Goal: Information Seeking & Learning: Learn about a topic

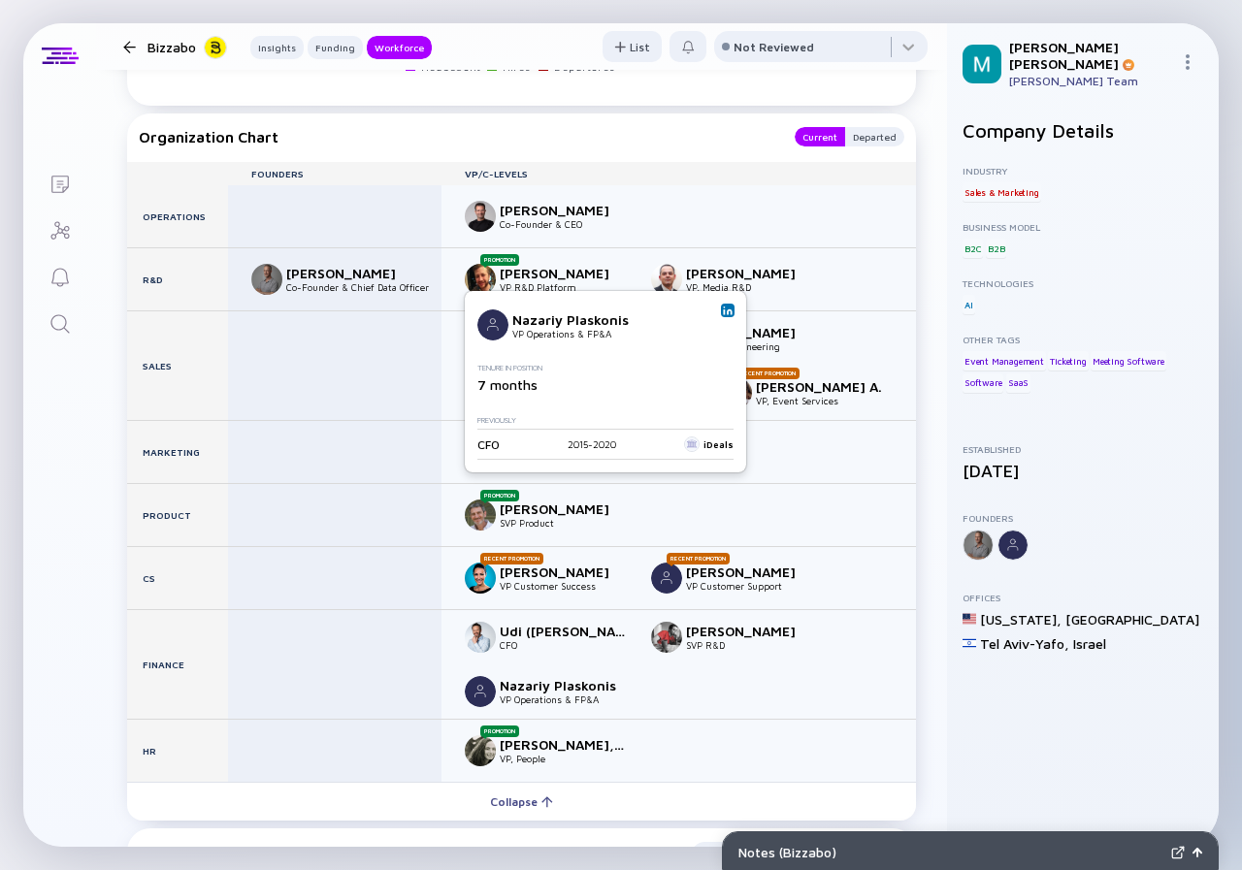
scroll to position [2619, 0]
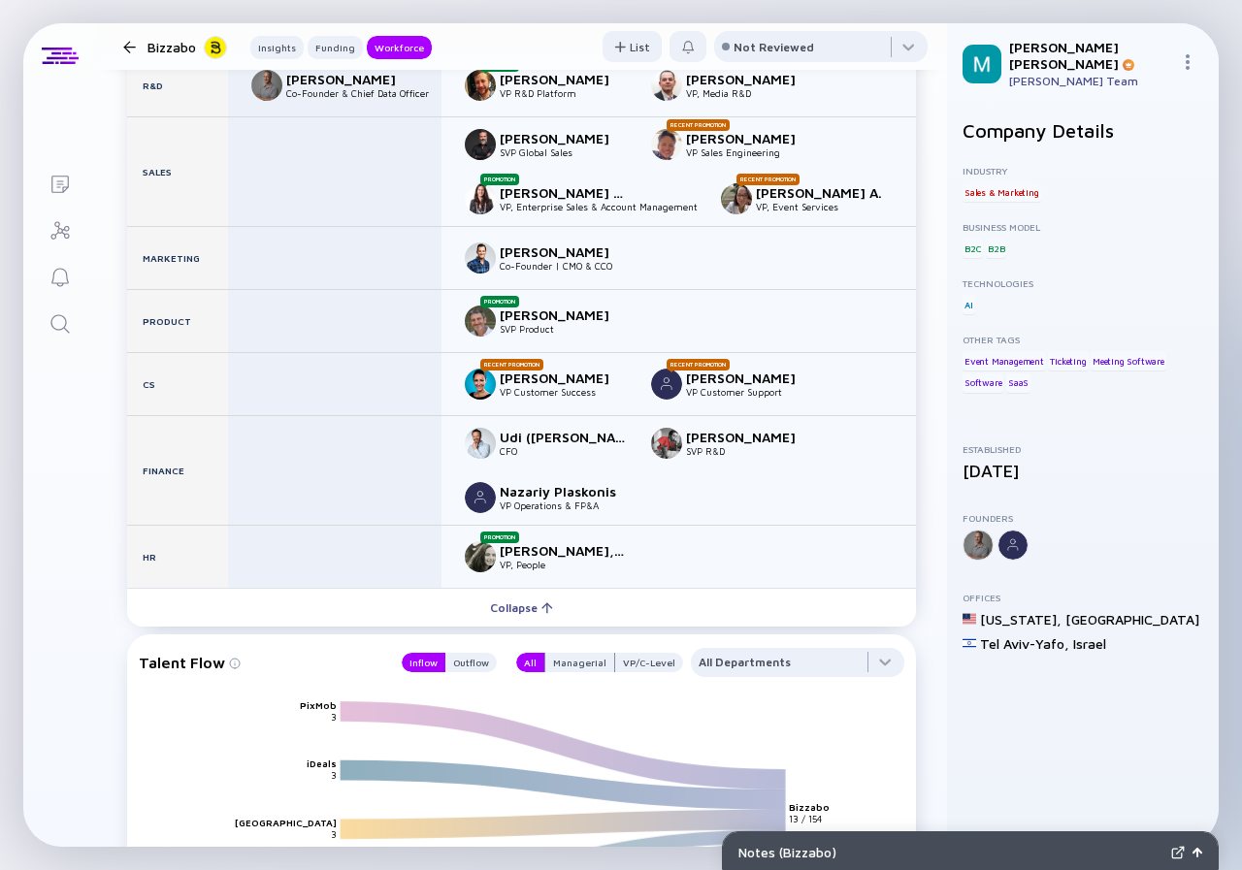
click at [125, 47] on div at bounding box center [129, 47] width 13 height 13
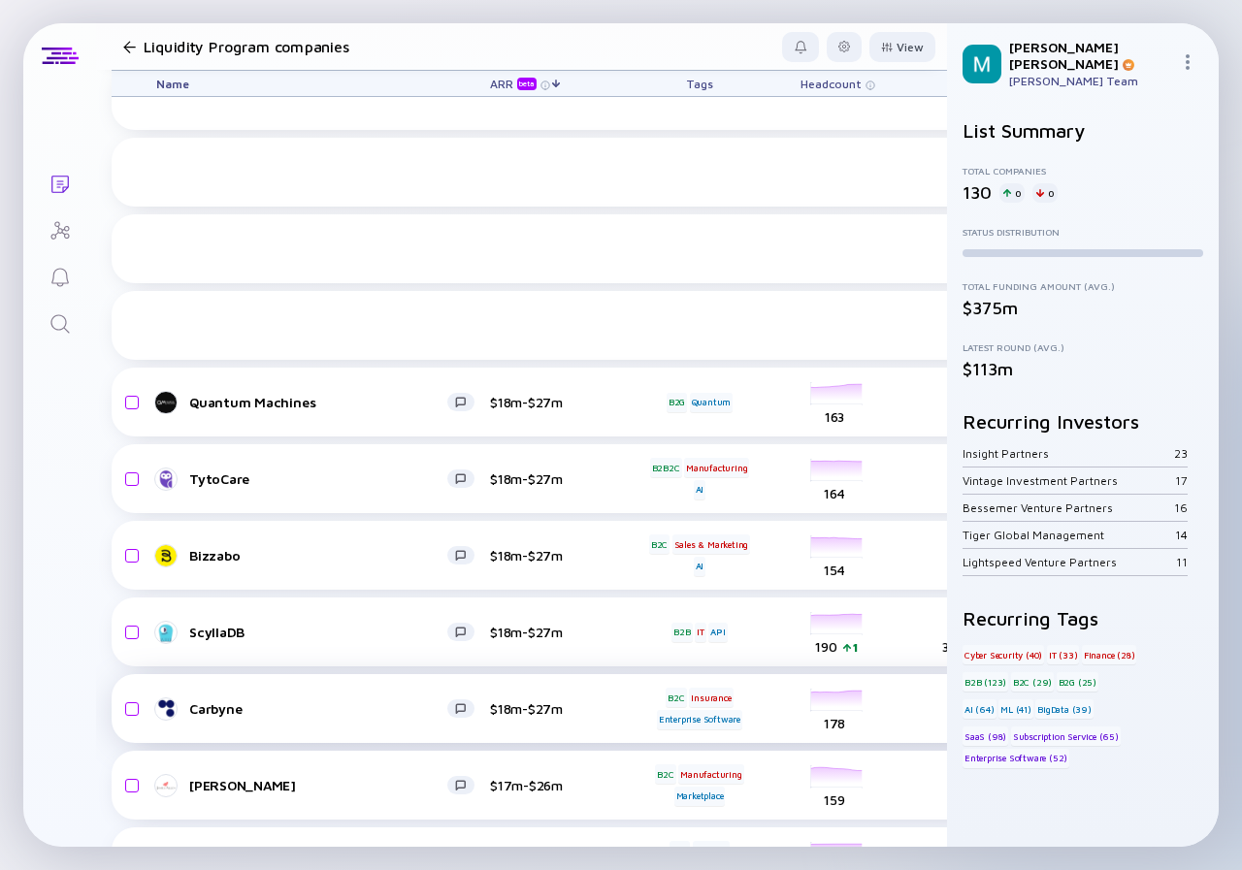
scroll to position [2559, 0]
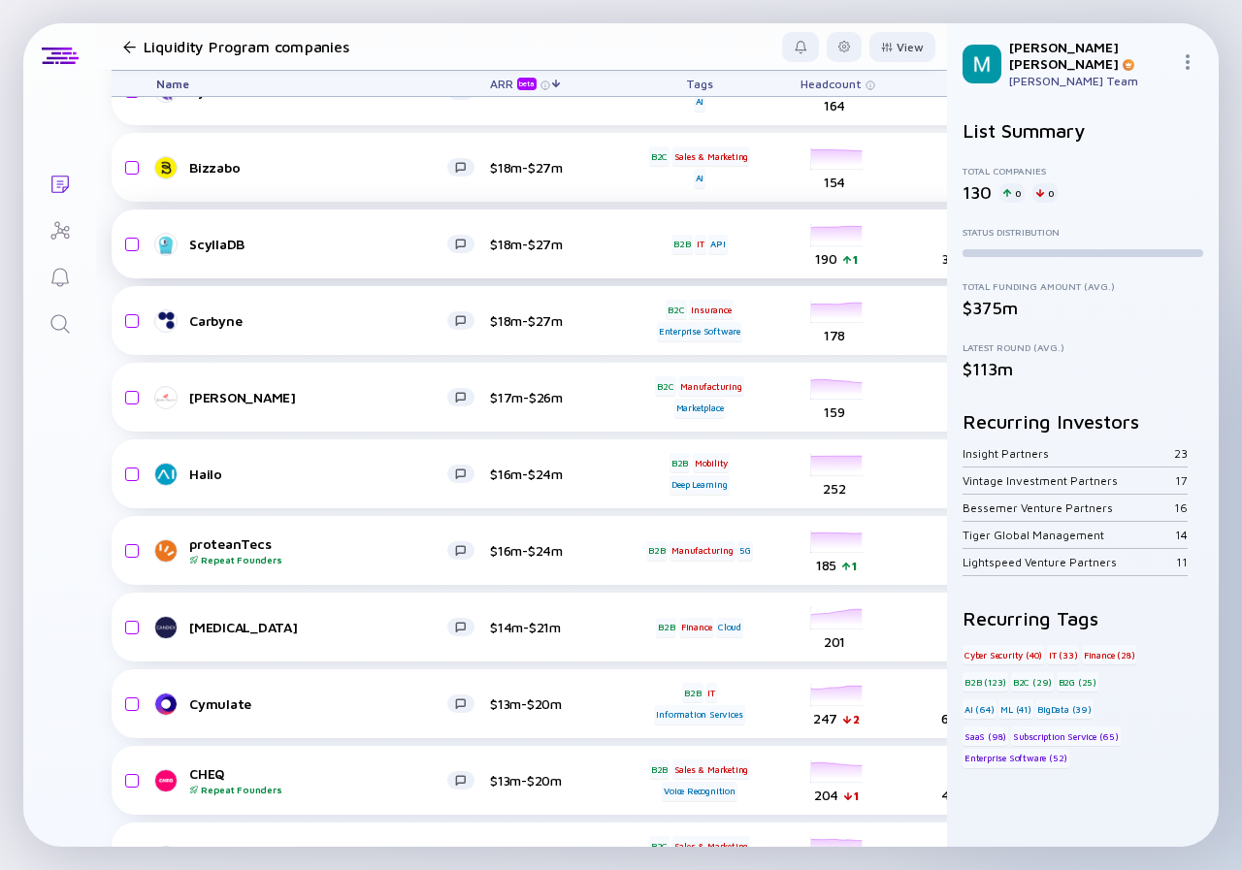
click at [316, 240] on div "ScyllaDB" at bounding box center [318, 244] width 258 height 16
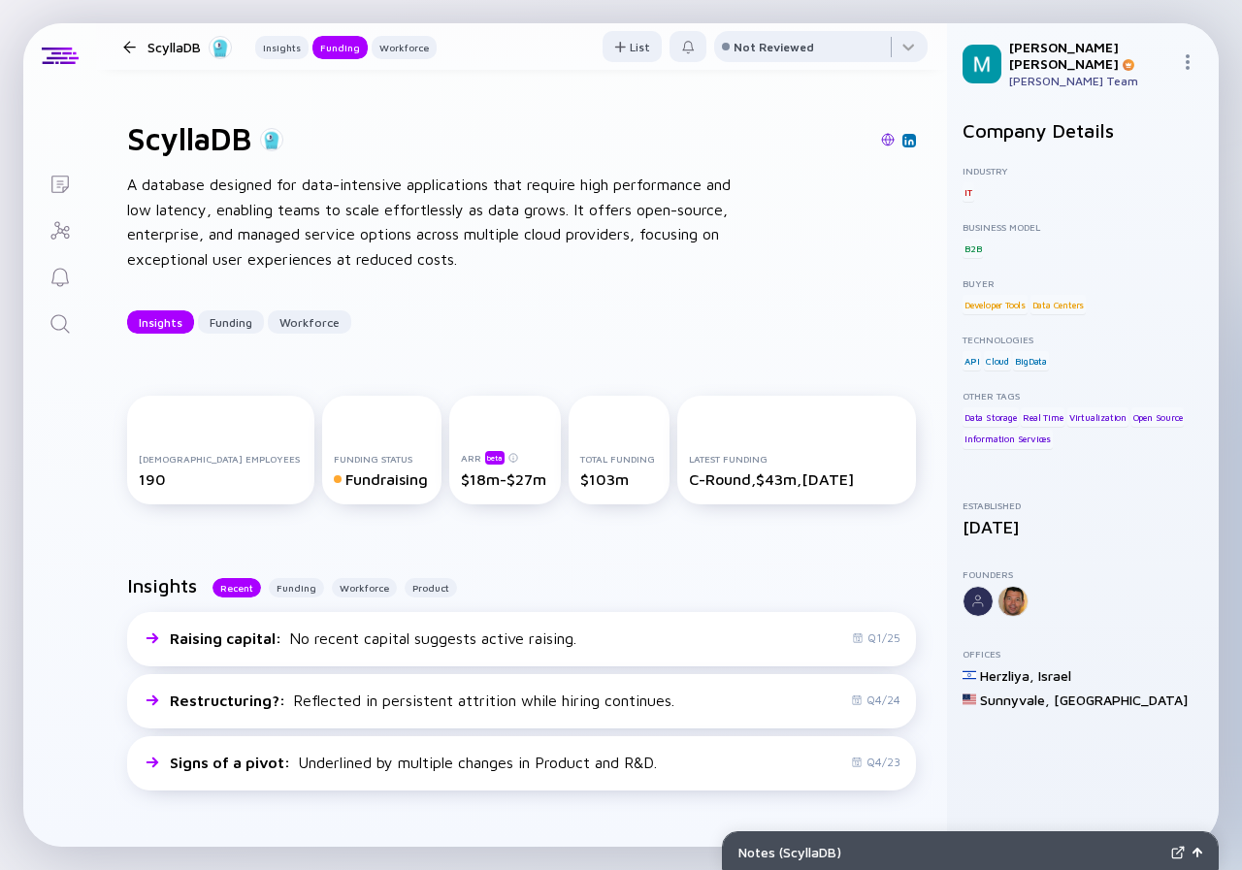
scroll to position [679, 0]
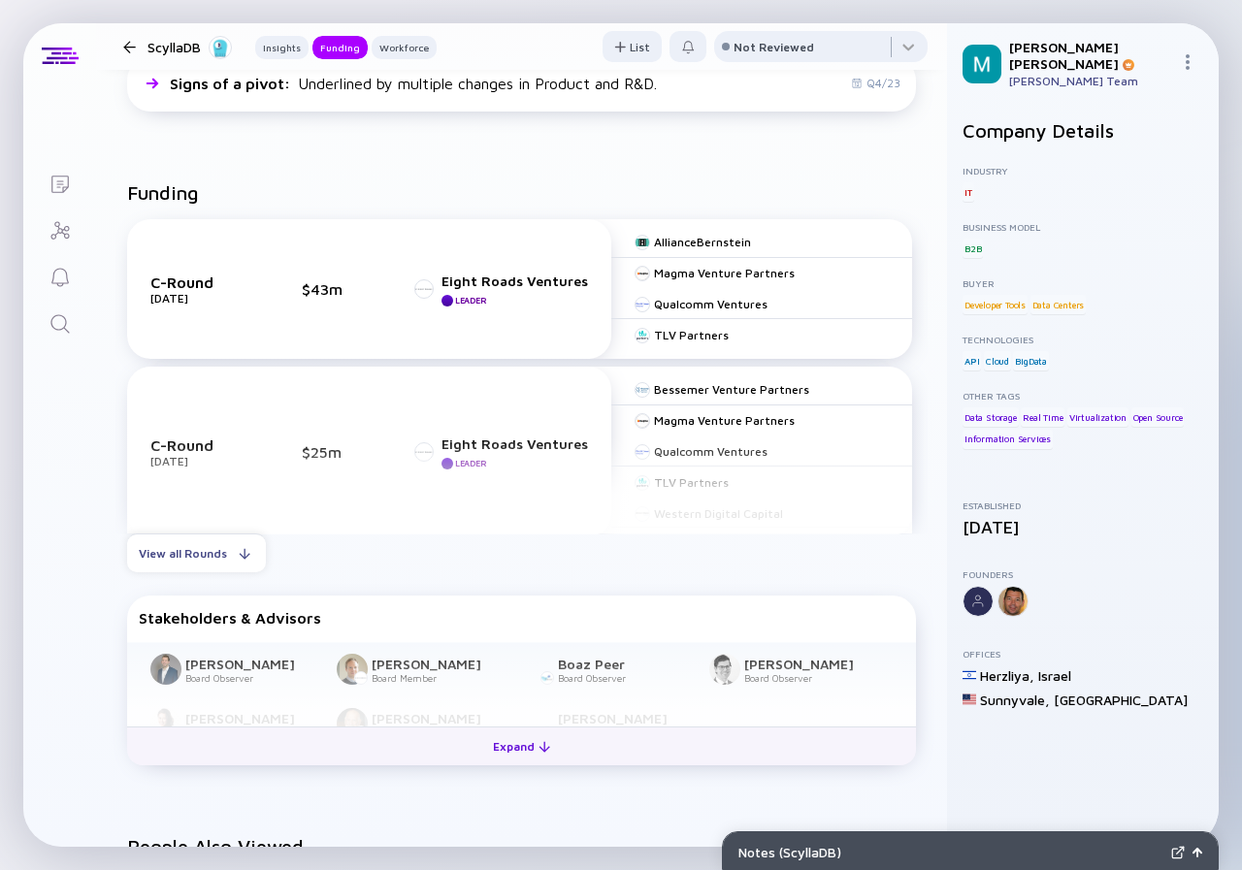
click at [510, 756] on div "Expand" at bounding box center [521, 746] width 81 height 30
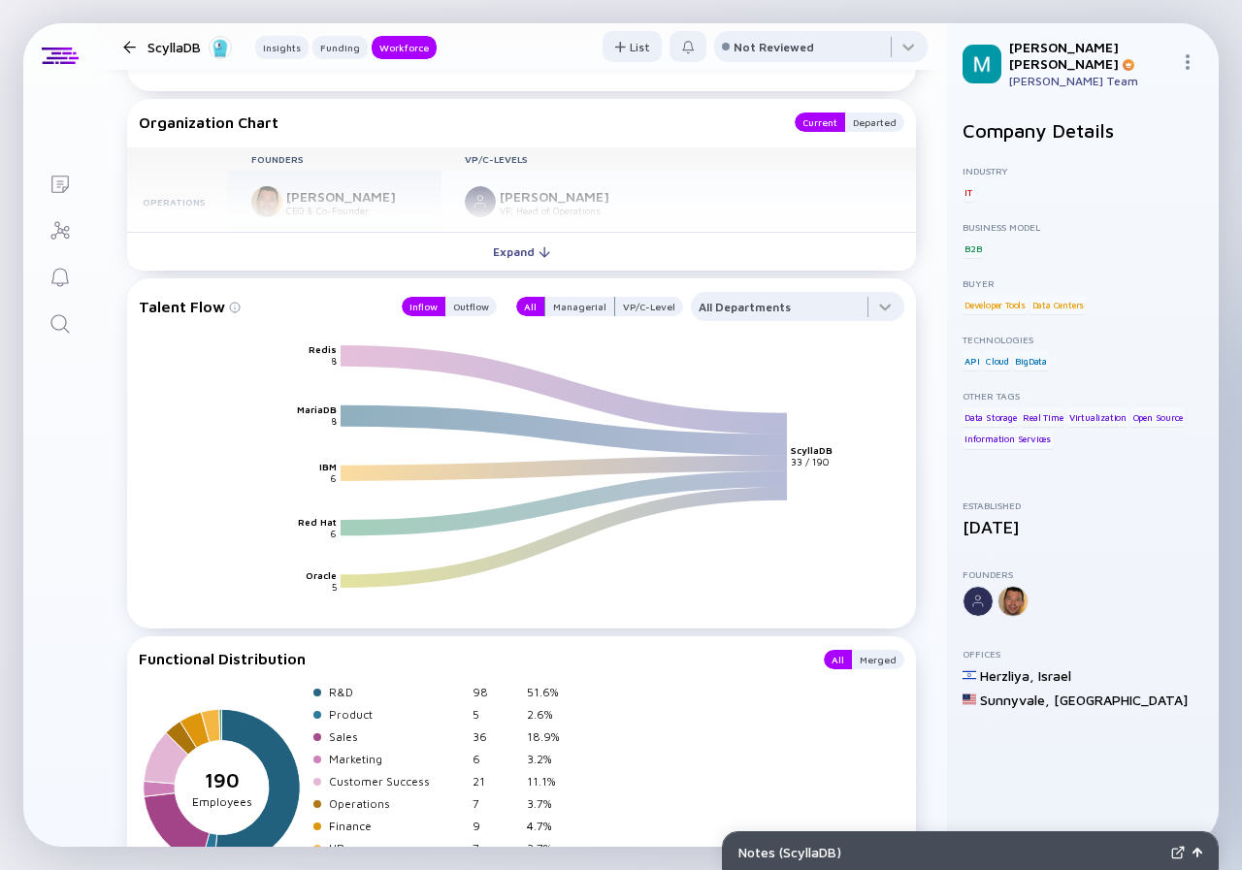
scroll to position [2224, 0]
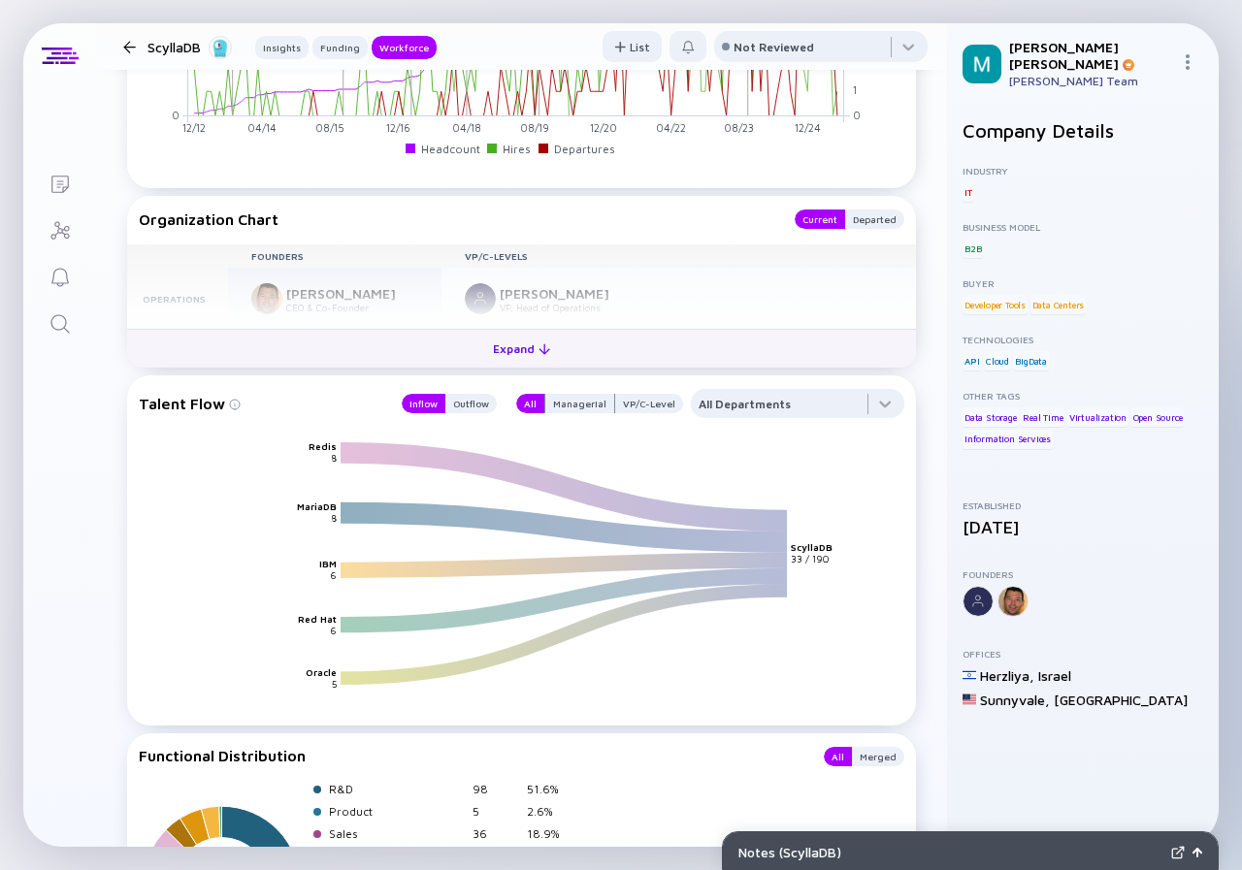
click at [507, 350] on div "Expand" at bounding box center [521, 349] width 81 height 30
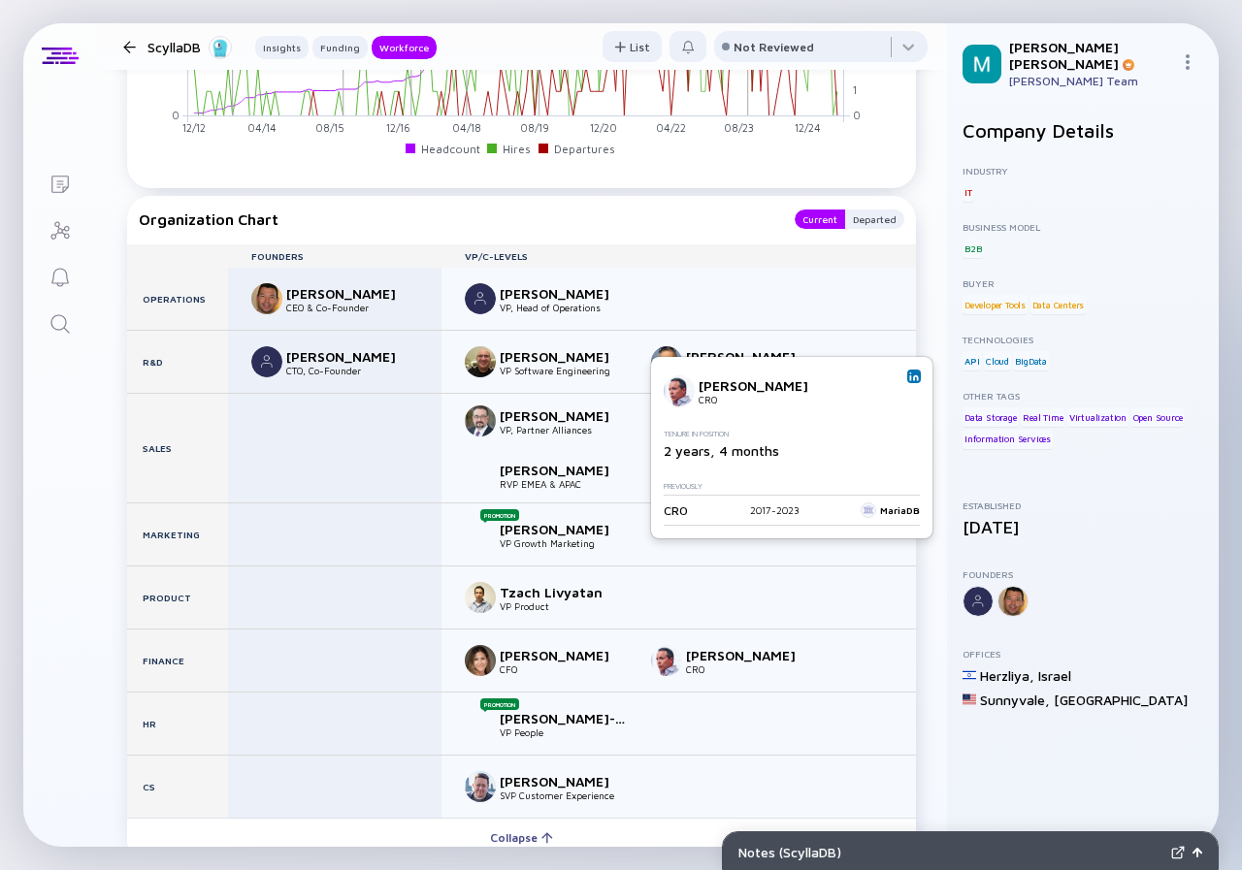
scroll to position [2321, 0]
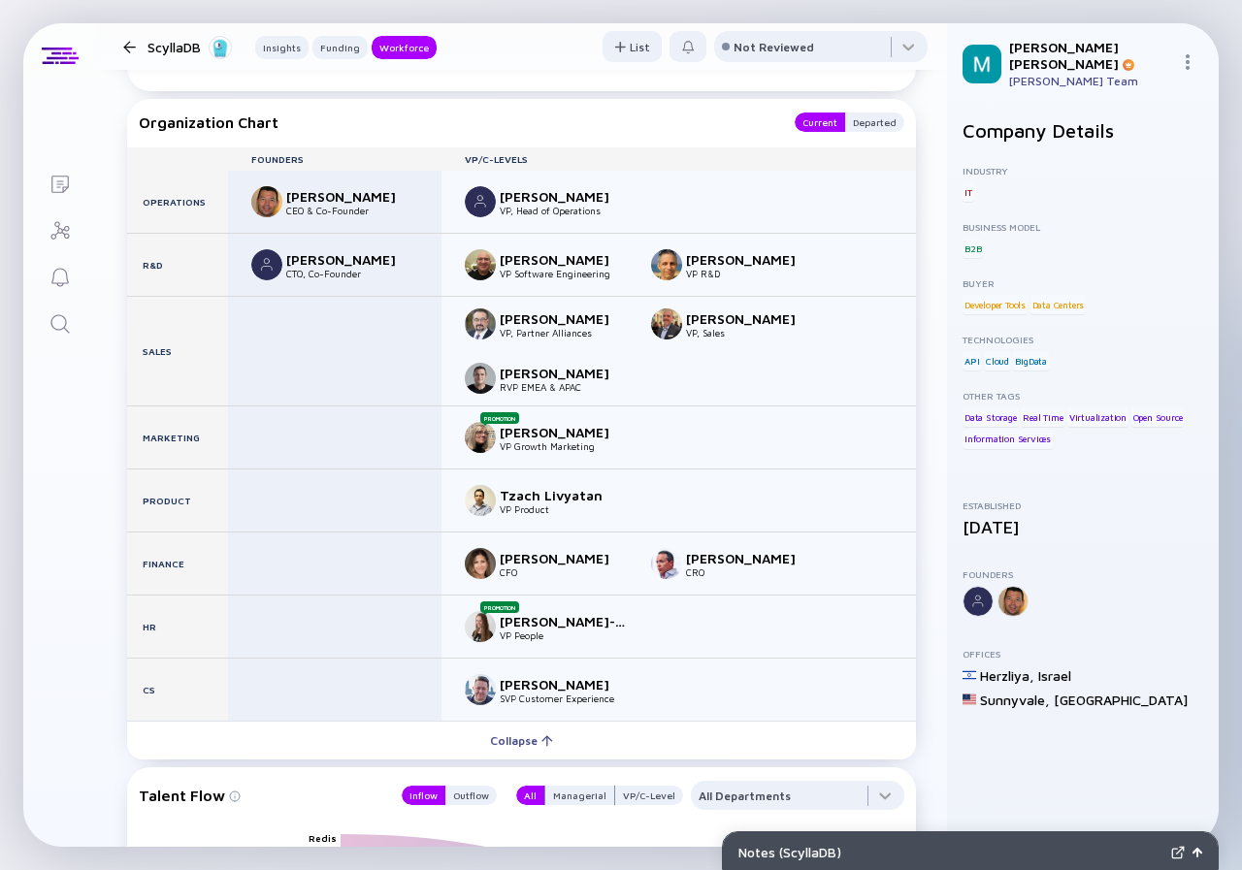
click at [131, 49] on div at bounding box center [129, 47] width 13 height 13
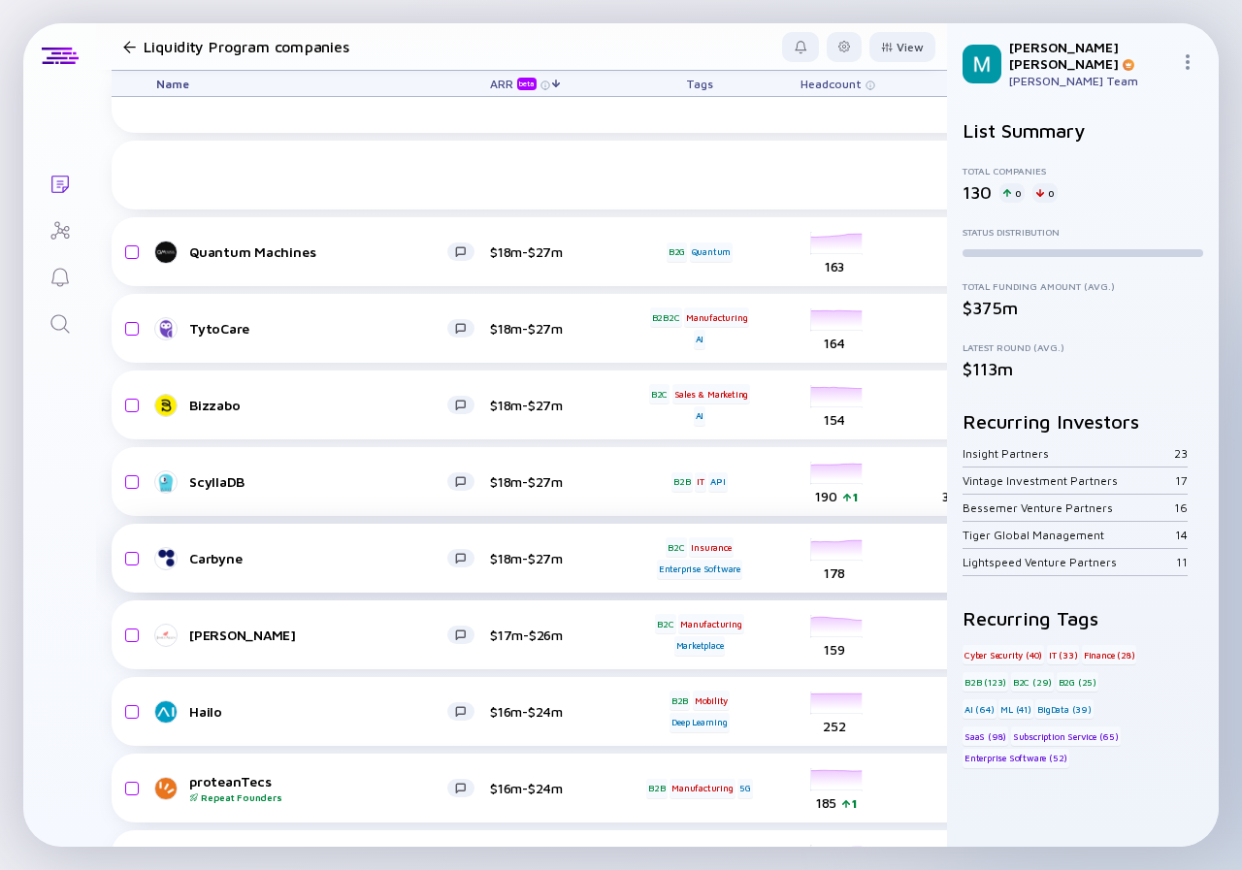
scroll to position [2559, 0]
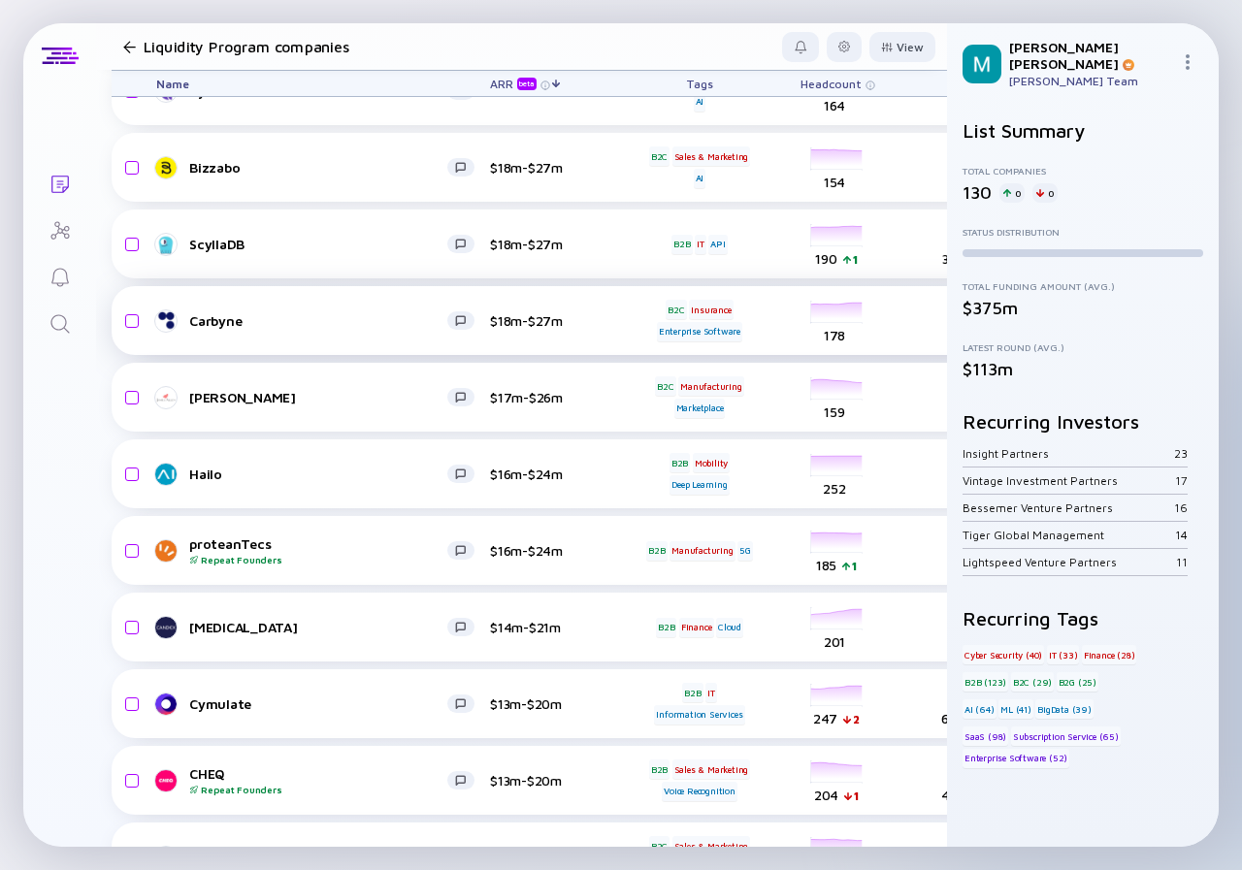
click at [315, 309] on link "Carbyne" at bounding box center [323, 320] width 334 height 23
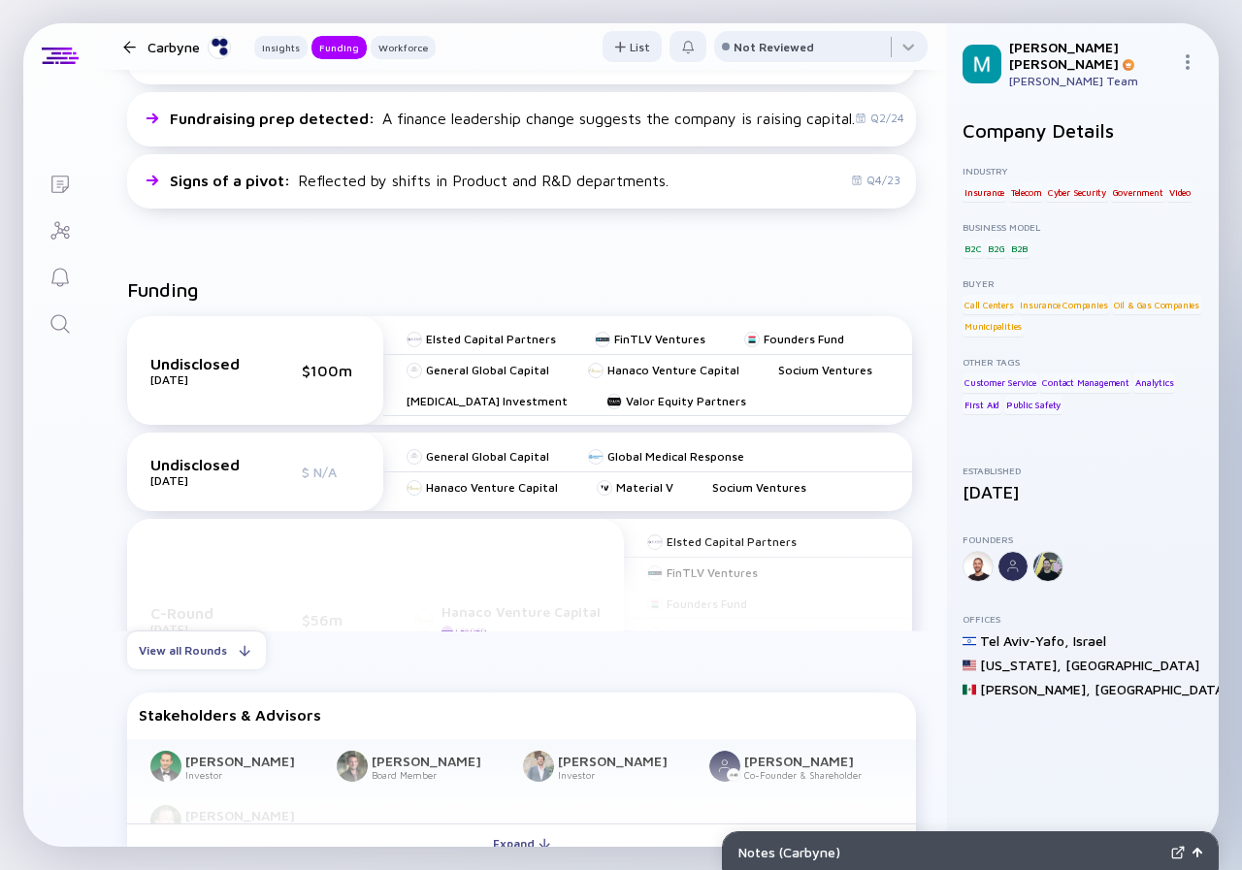
scroll to position [679, 0]
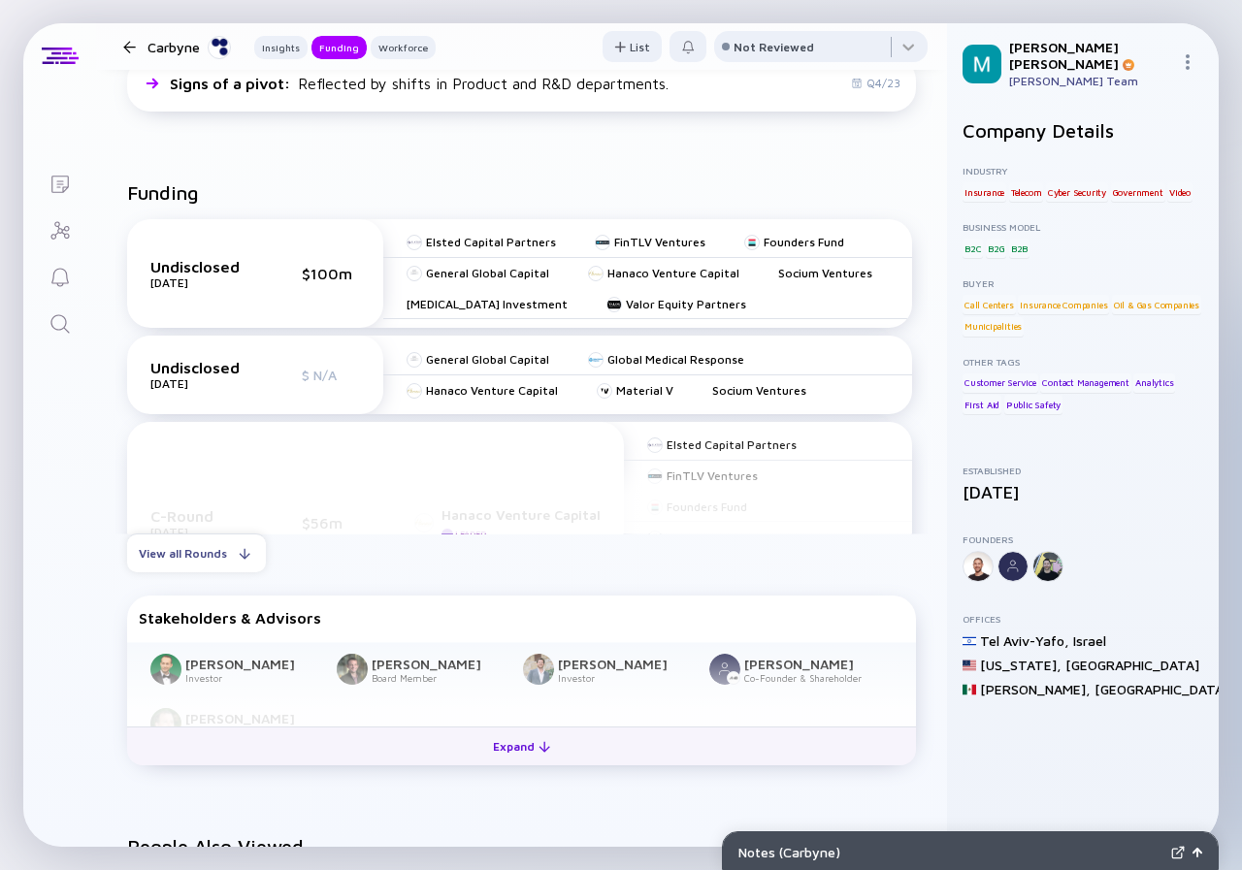
click at [518, 750] on div "Expand" at bounding box center [521, 746] width 81 height 30
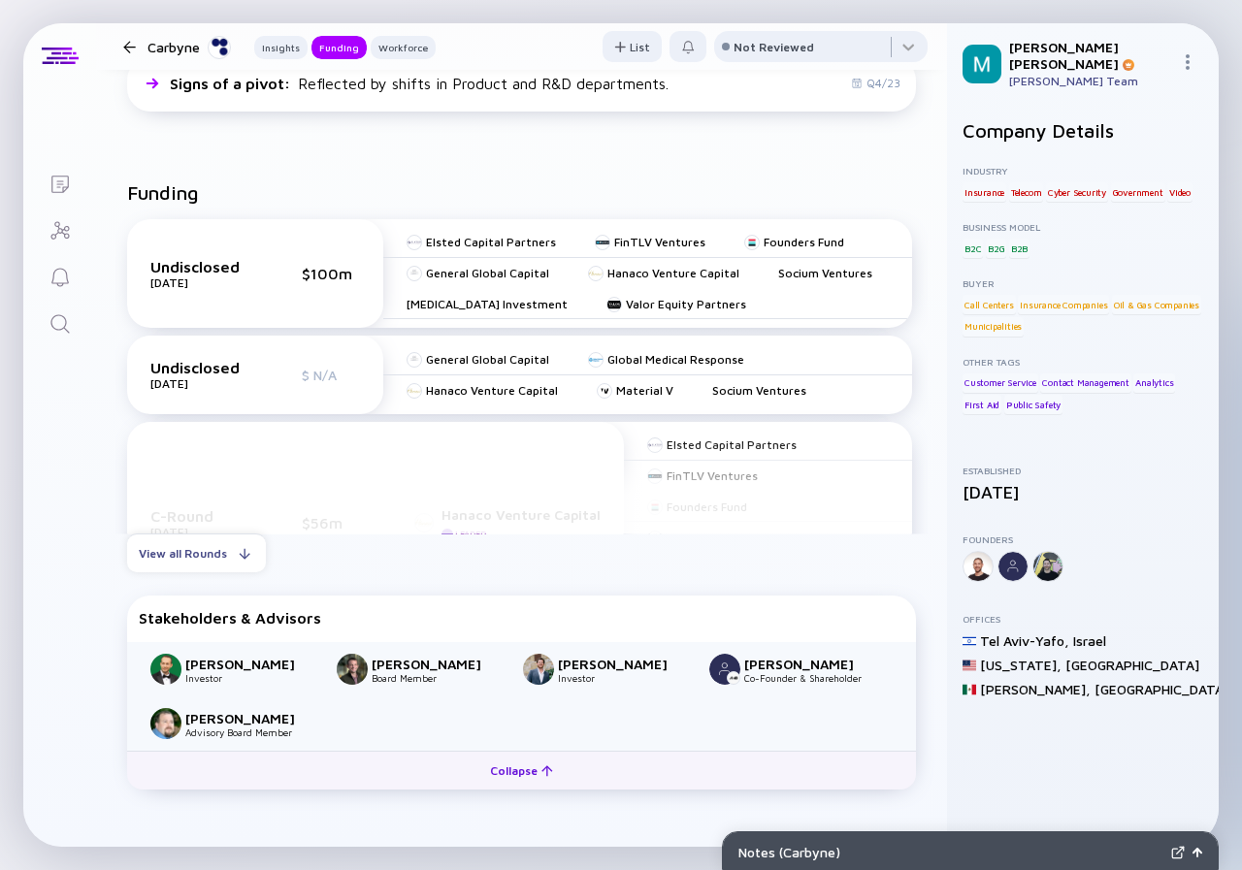
click at [518, 750] on div "[PERSON_NAME] [PERSON_NAME] Board Member [PERSON_NAME] Investor [PERSON_NAME] C…" at bounding box center [521, 696] width 789 height 109
click at [517, 765] on div "Collapse" at bounding box center [521, 771] width 86 height 30
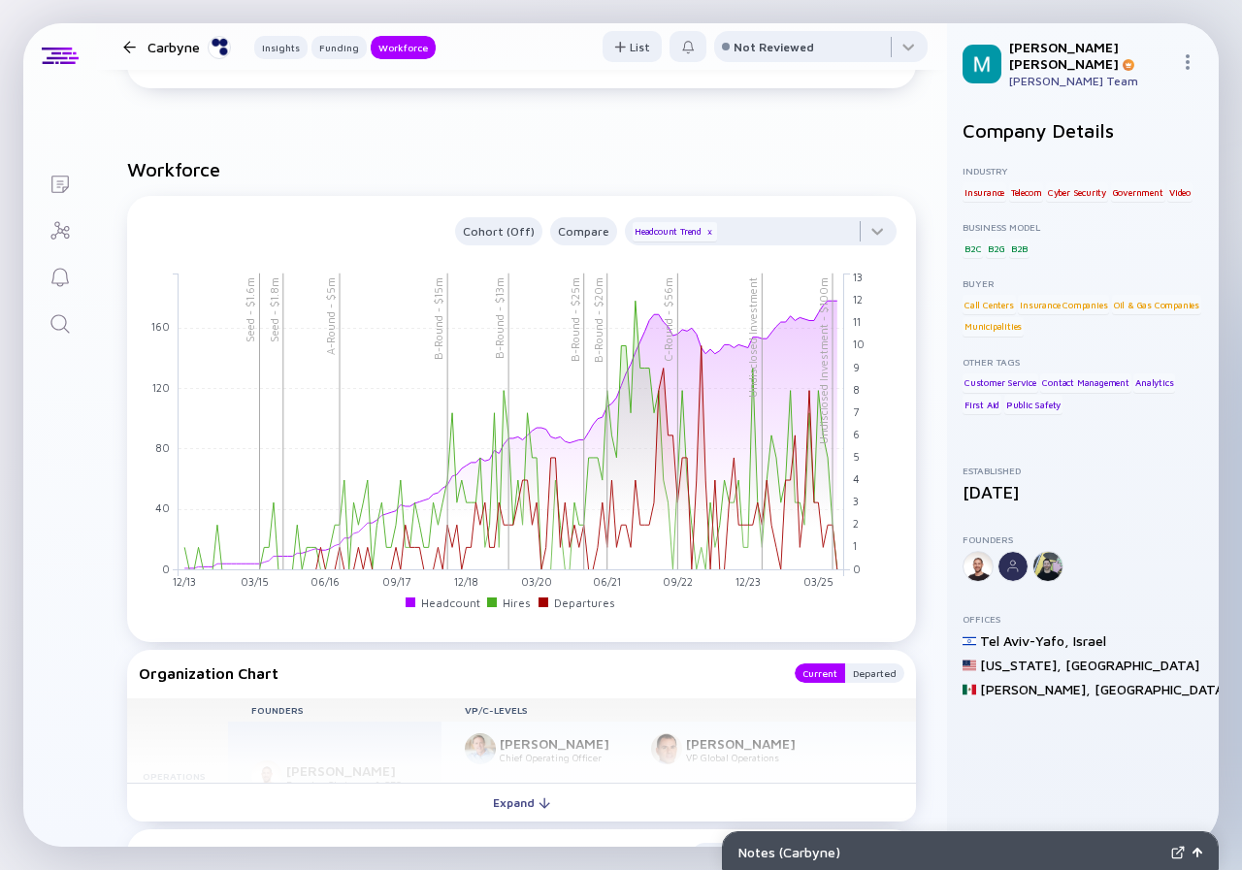
scroll to position [1940, 0]
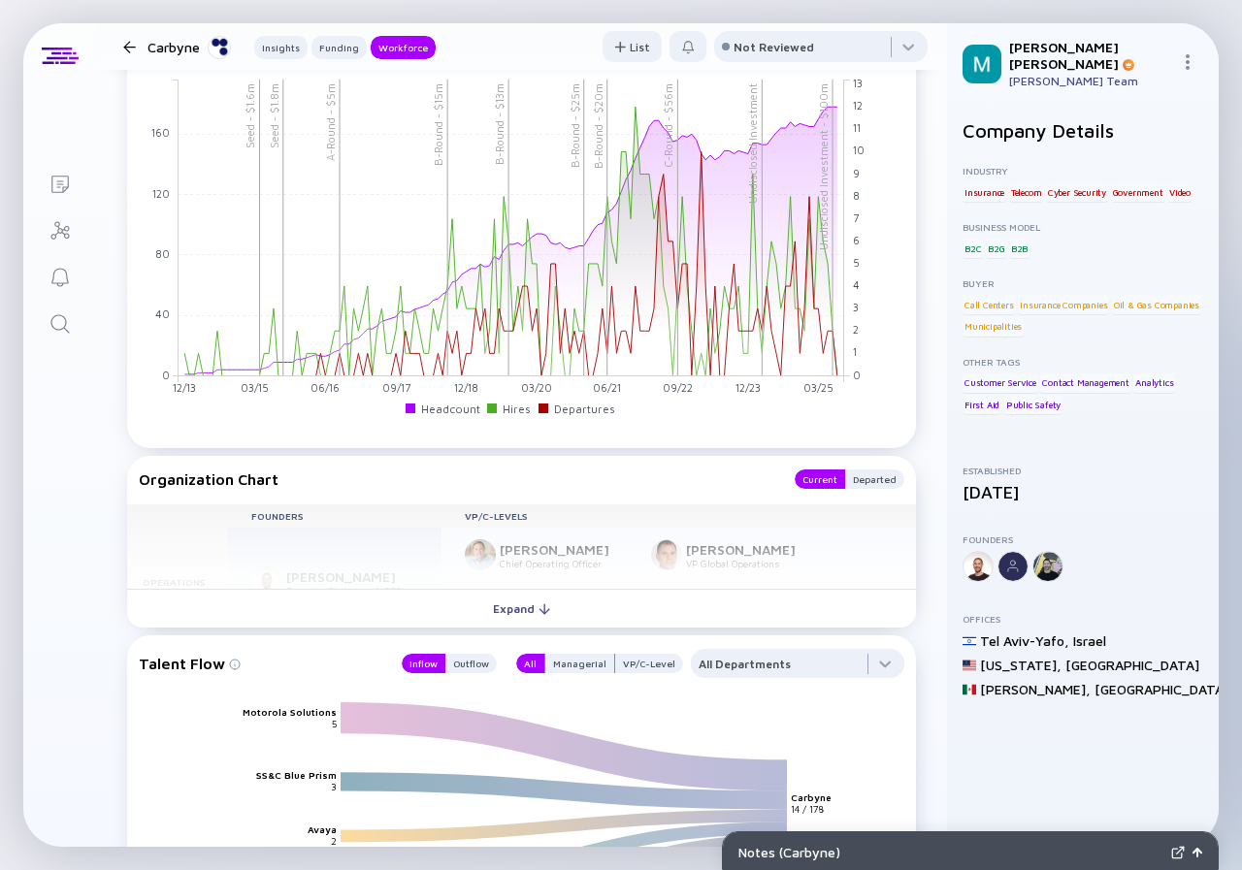
click at [523, 604] on div "Expand" at bounding box center [521, 609] width 81 height 30
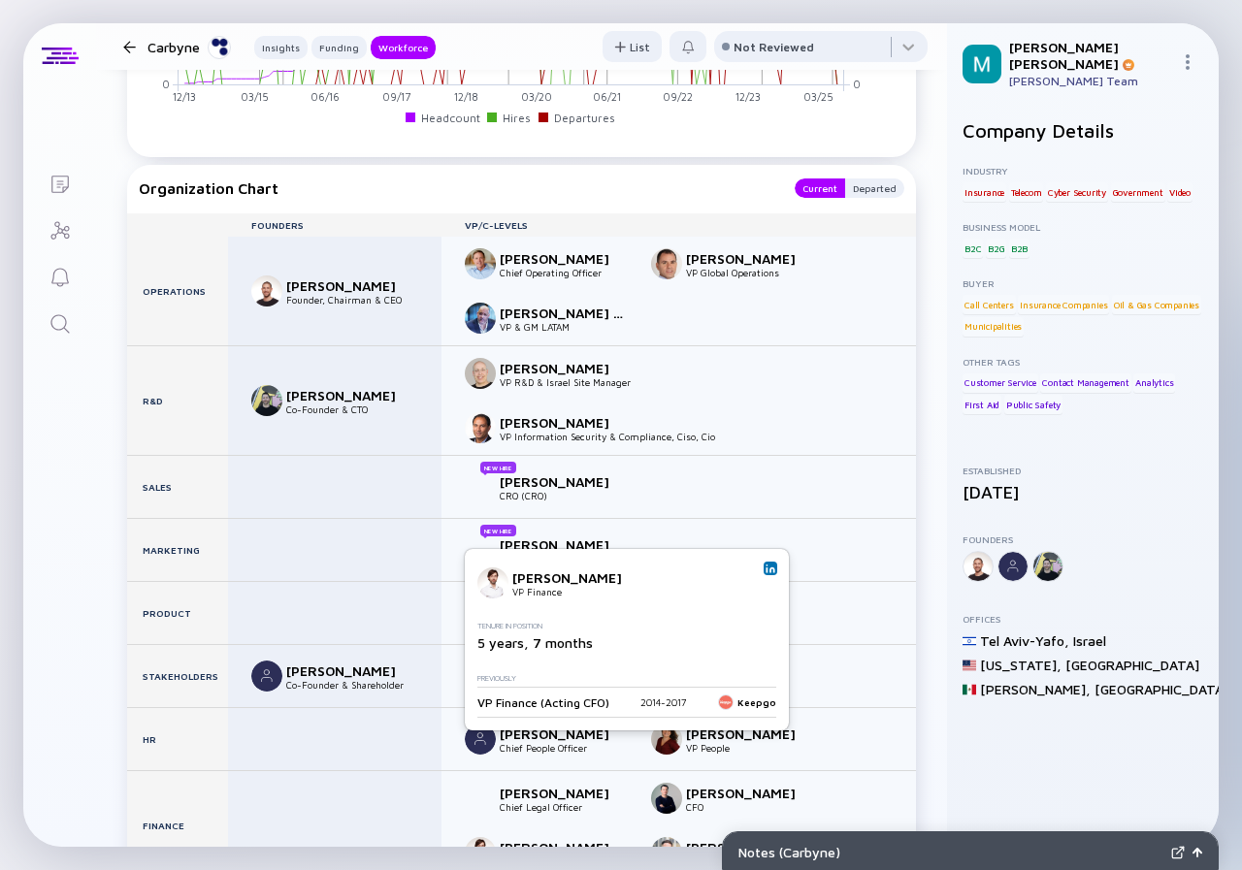
scroll to position [2328, 0]
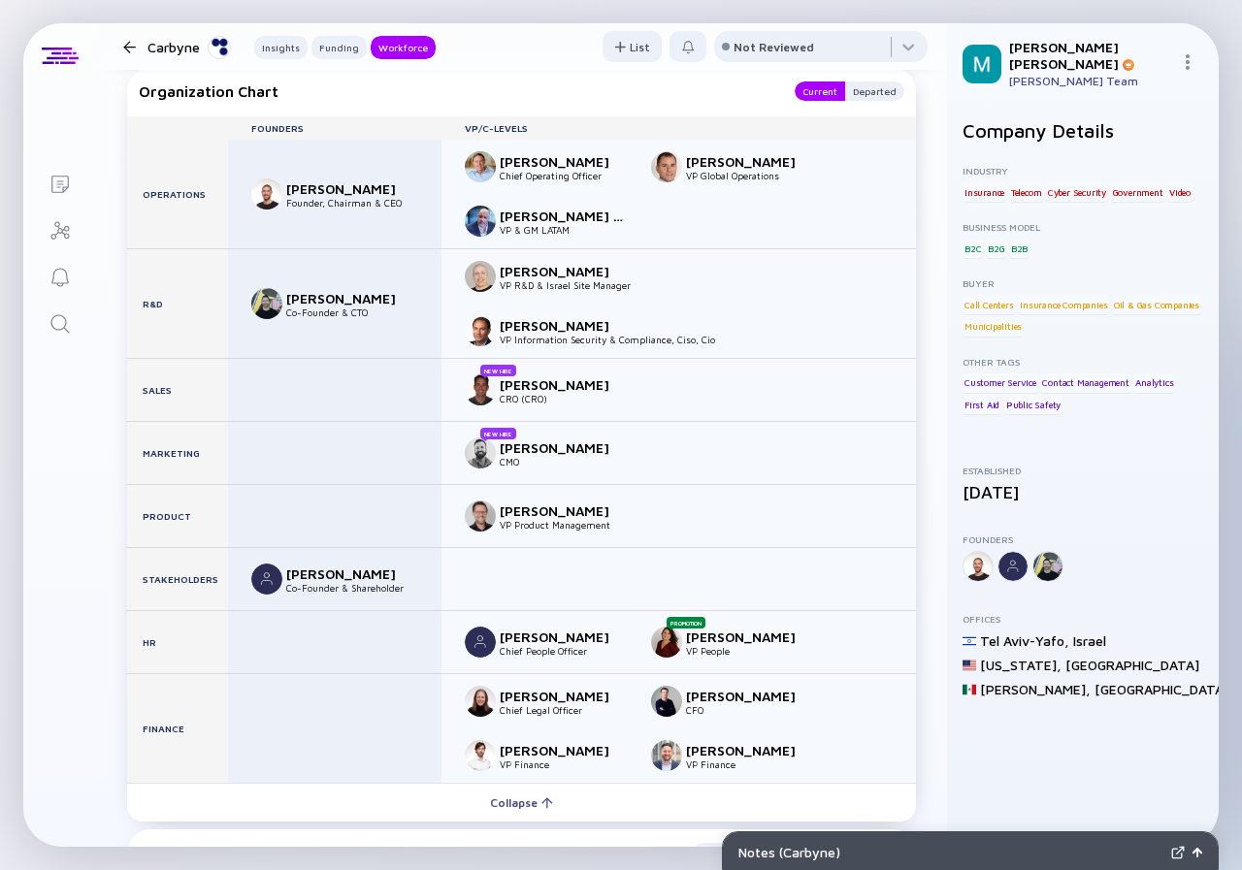
click at [128, 46] on div at bounding box center [129, 47] width 13 height 13
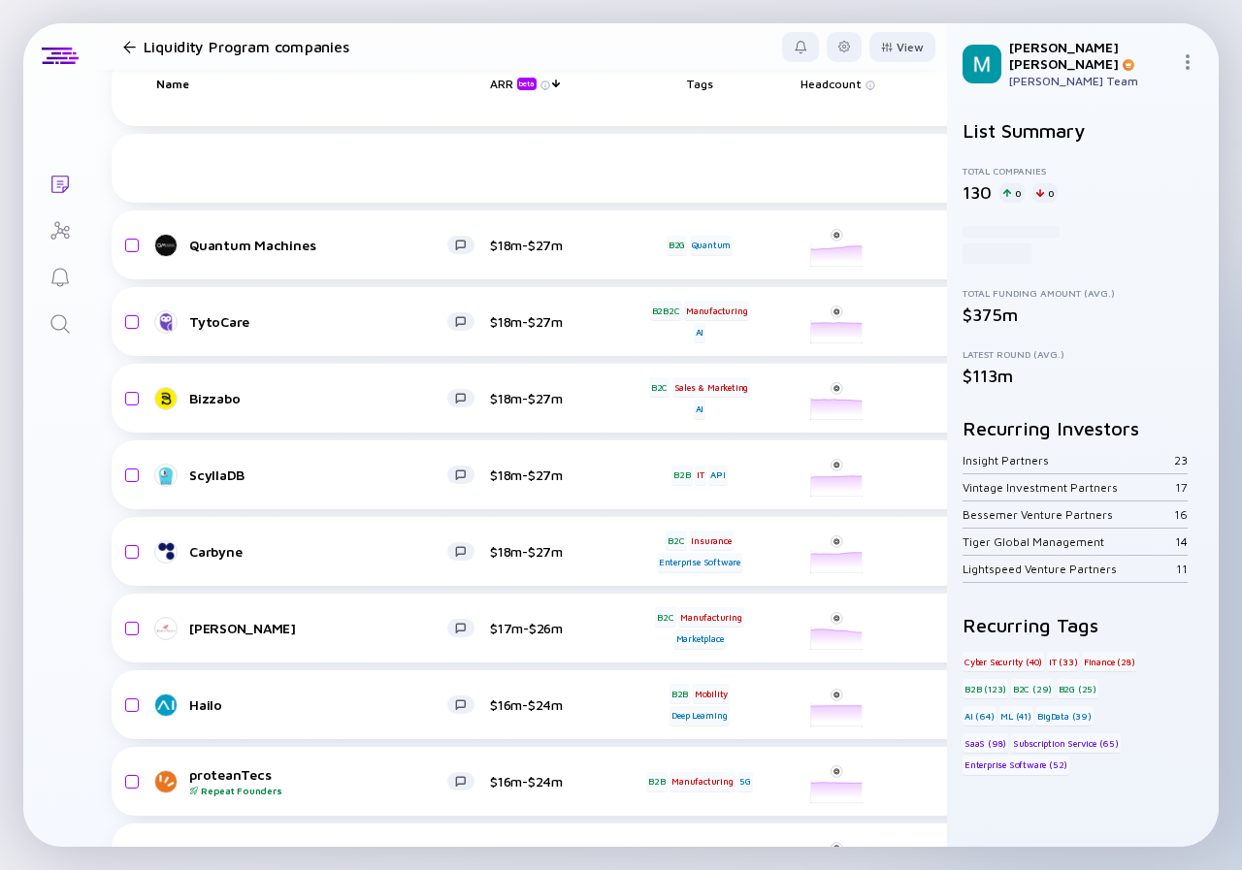
scroll to position [2559, 0]
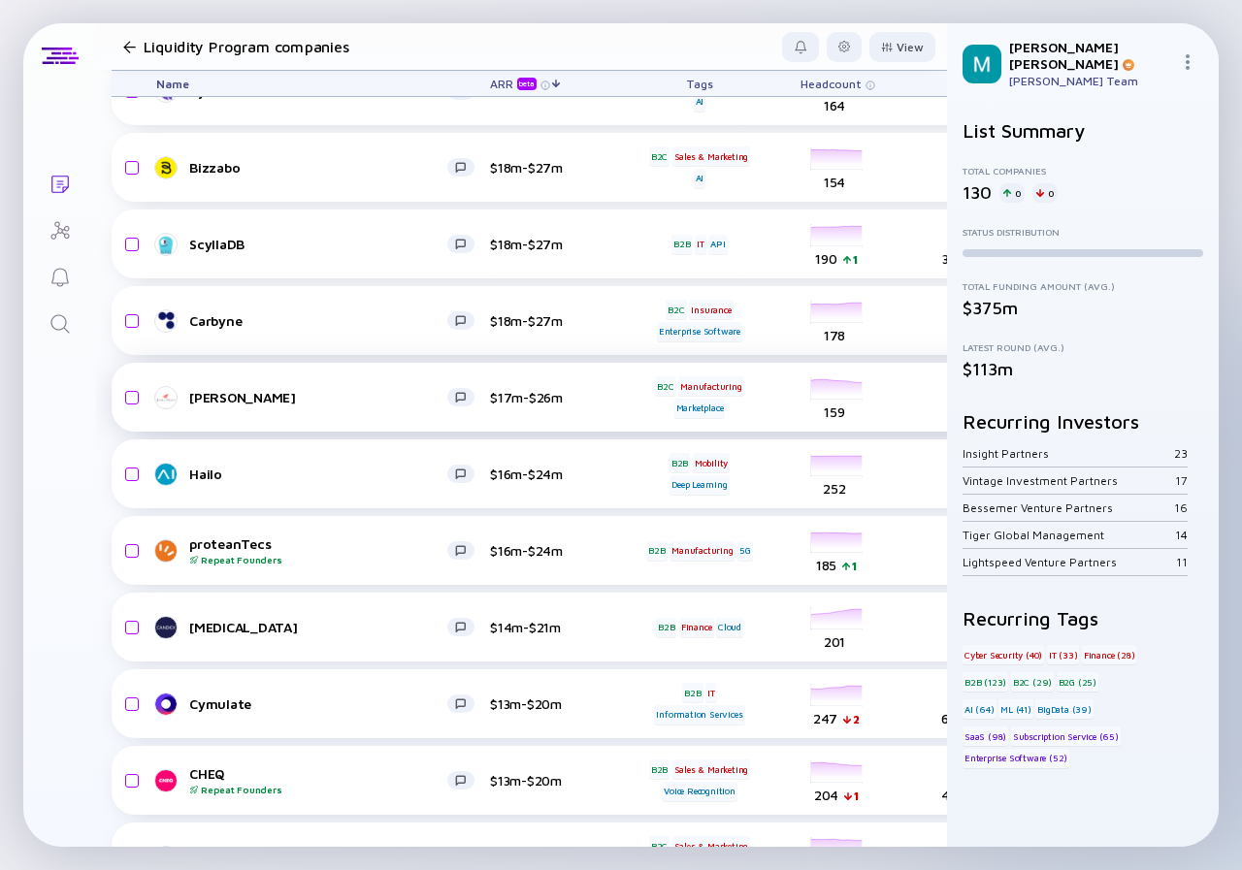
click at [313, 375] on div "[PERSON_NAME] $17m-$26m B2C Manufacturing Marketplace headcount-r2net-jamesalle…" at bounding box center [1110, 397] width 1996 height 69
click at [301, 400] on div "[PERSON_NAME]" at bounding box center [318, 397] width 258 height 16
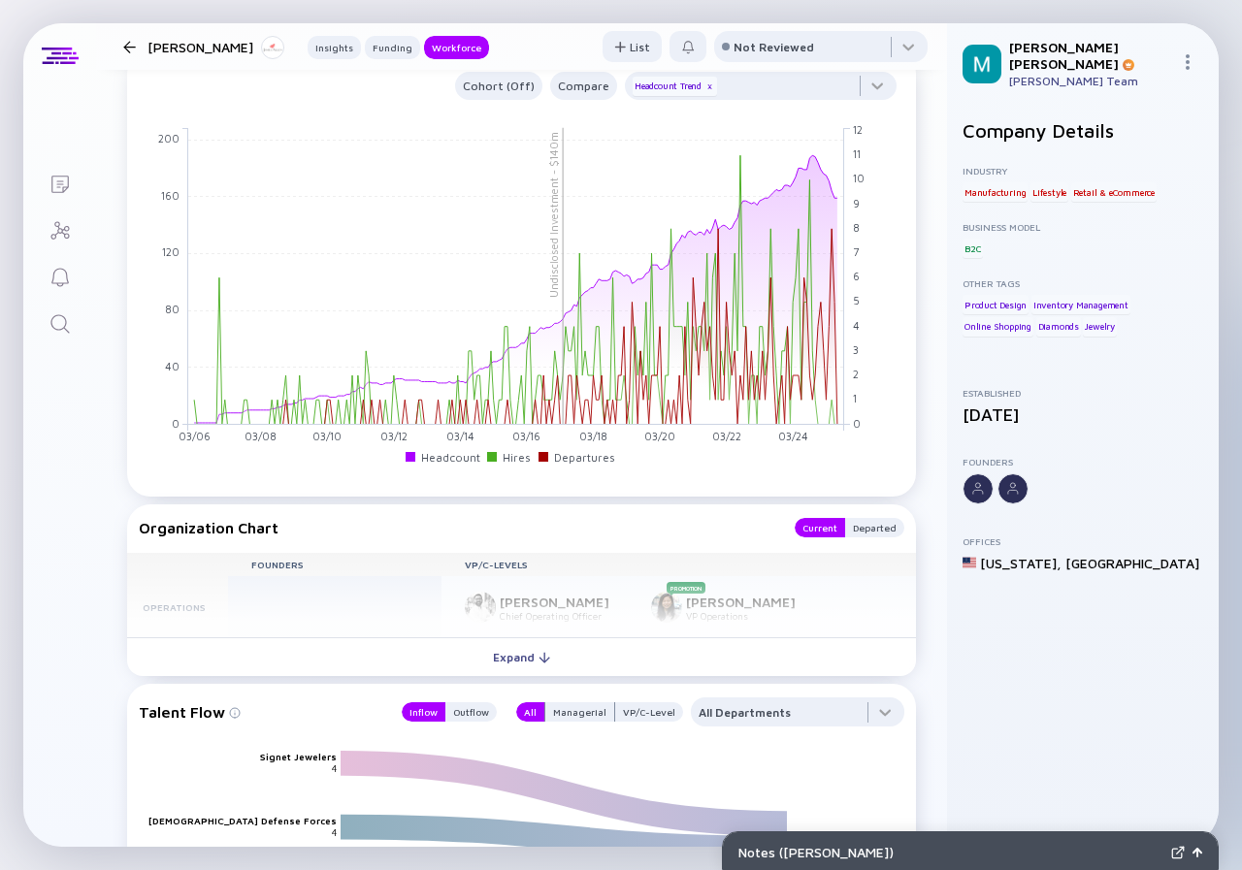
scroll to position [1552, 0]
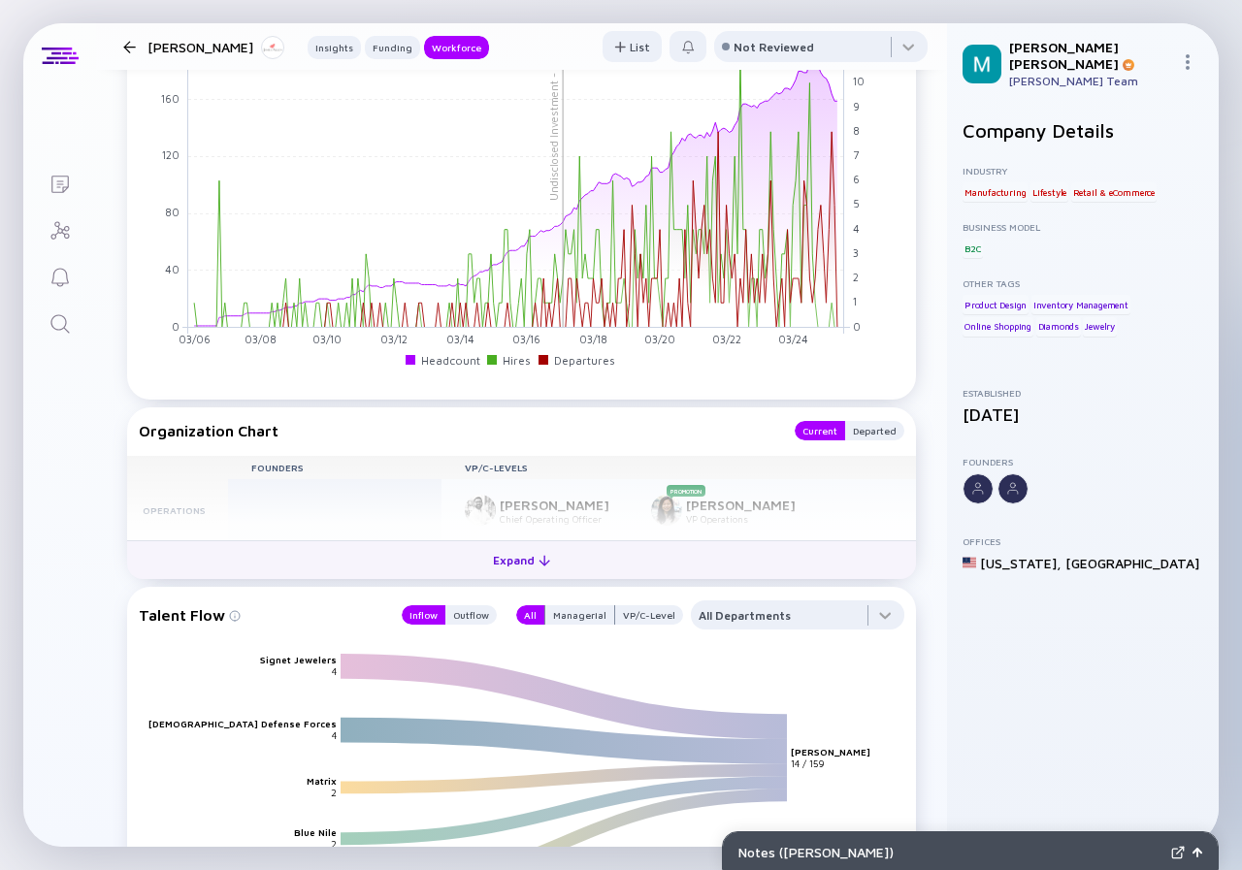
click at [528, 559] on div "Expand" at bounding box center [521, 560] width 81 height 30
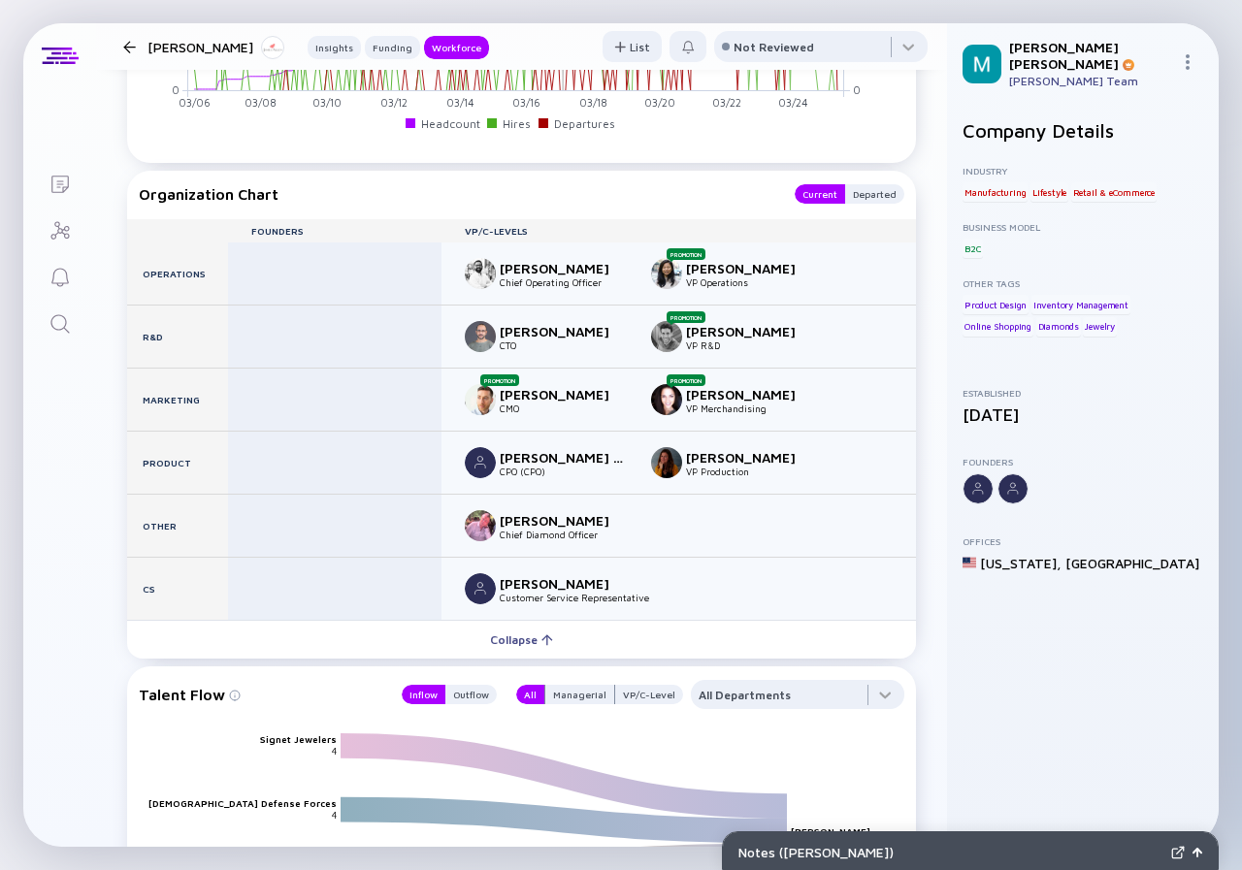
scroll to position [1692, 0]
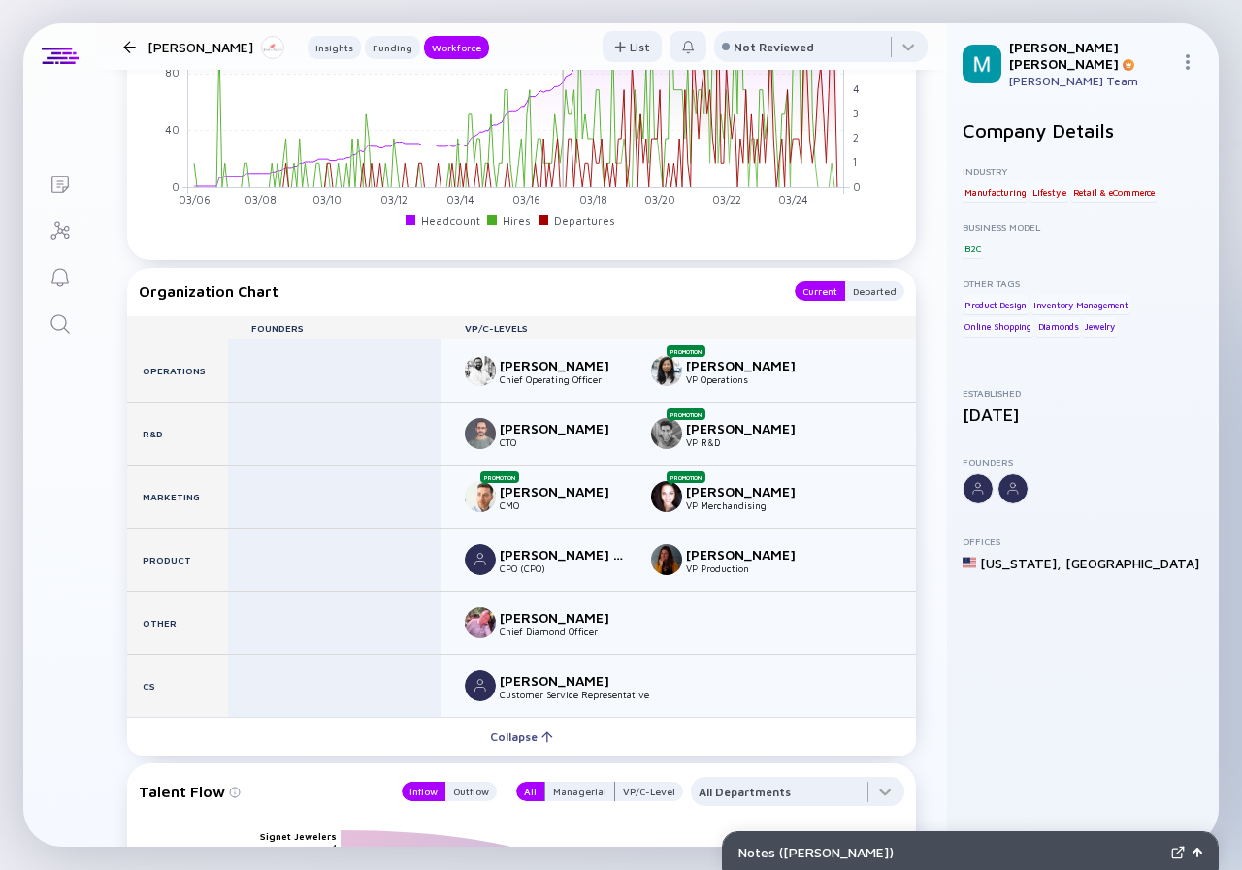
drag, startPoint x: 454, startPoint y: 512, endPoint x: 371, endPoint y: 478, distance: 90.1
click at [371, 478] on div at bounding box center [334, 497] width 213 height 62
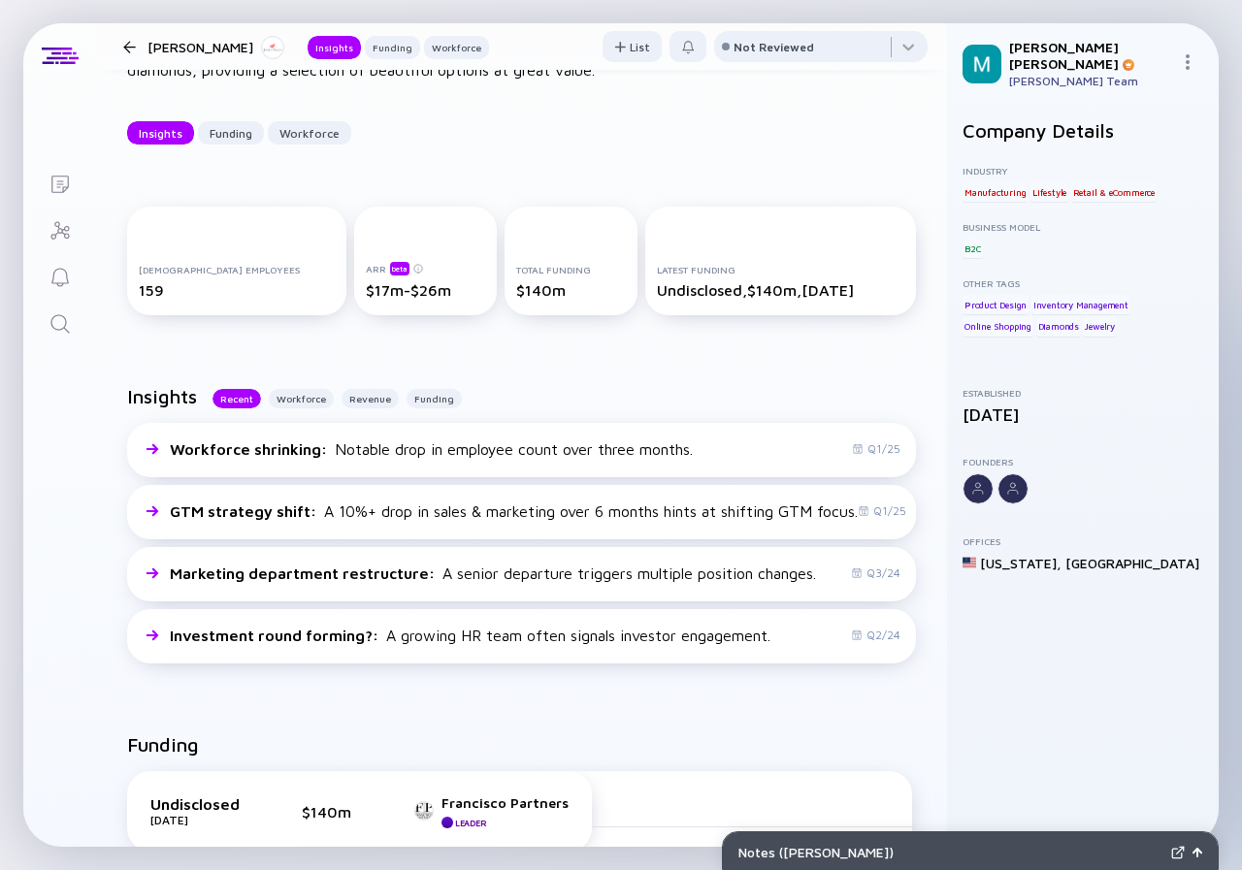
scroll to position [0, 0]
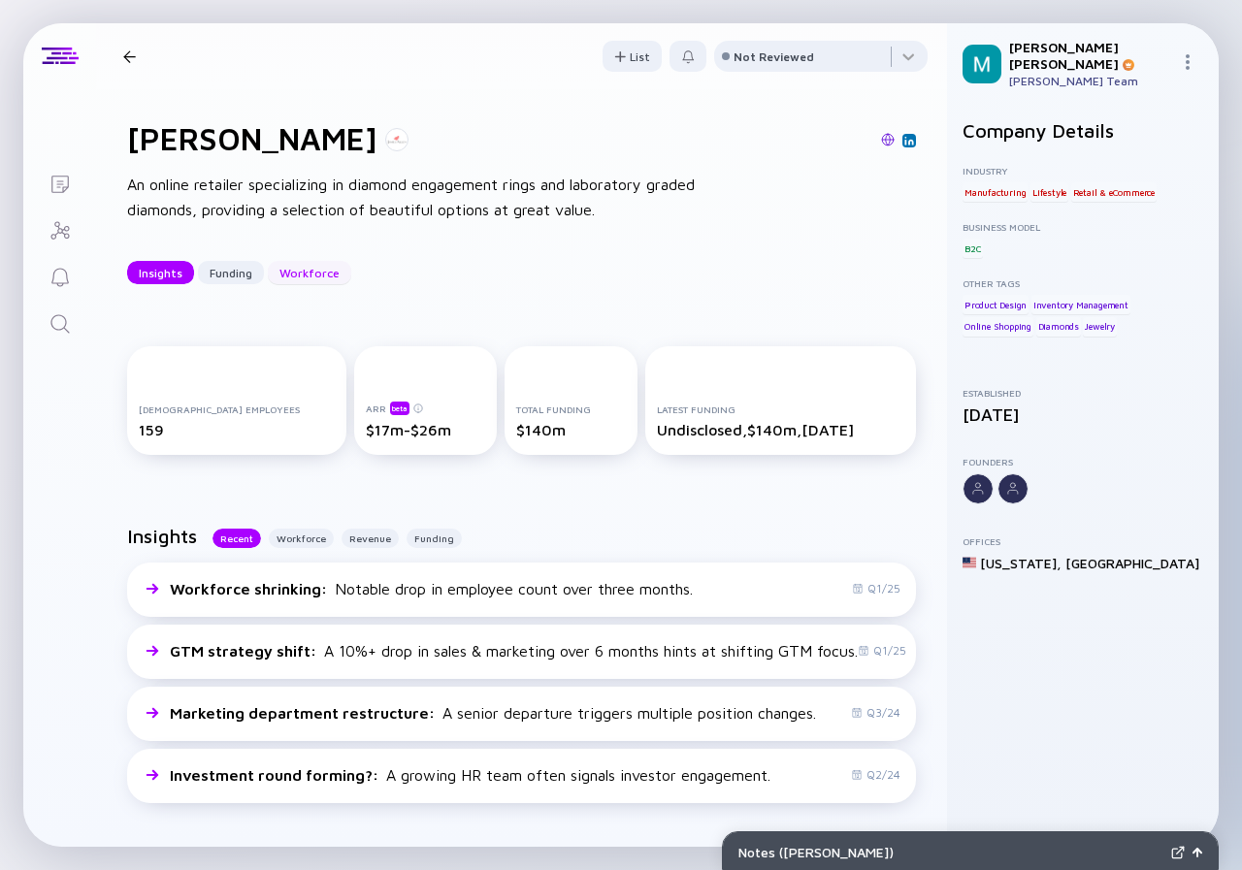
click at [292, 263] on div "Workforce" at bounding box center [309, 273] width 83 height 30
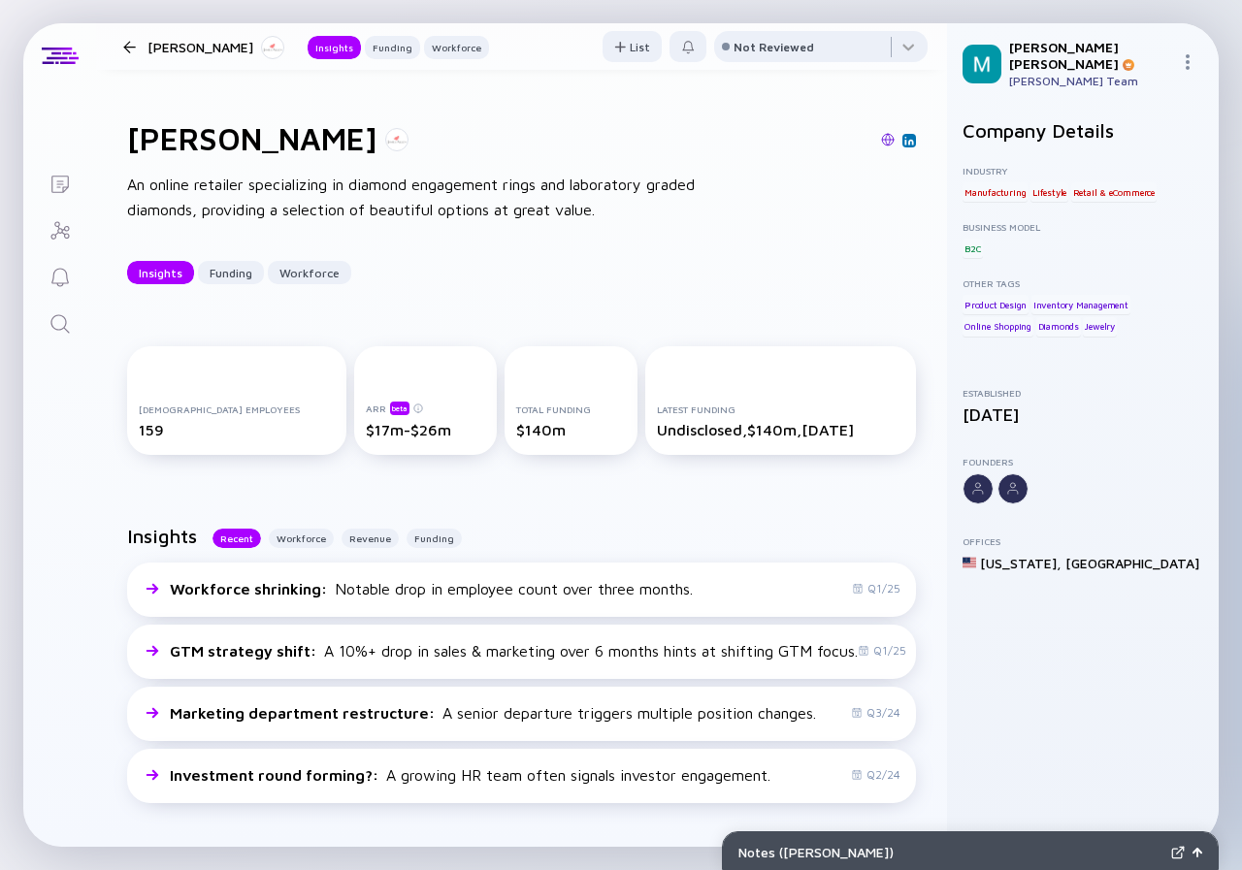
scroll to position [97, 0]
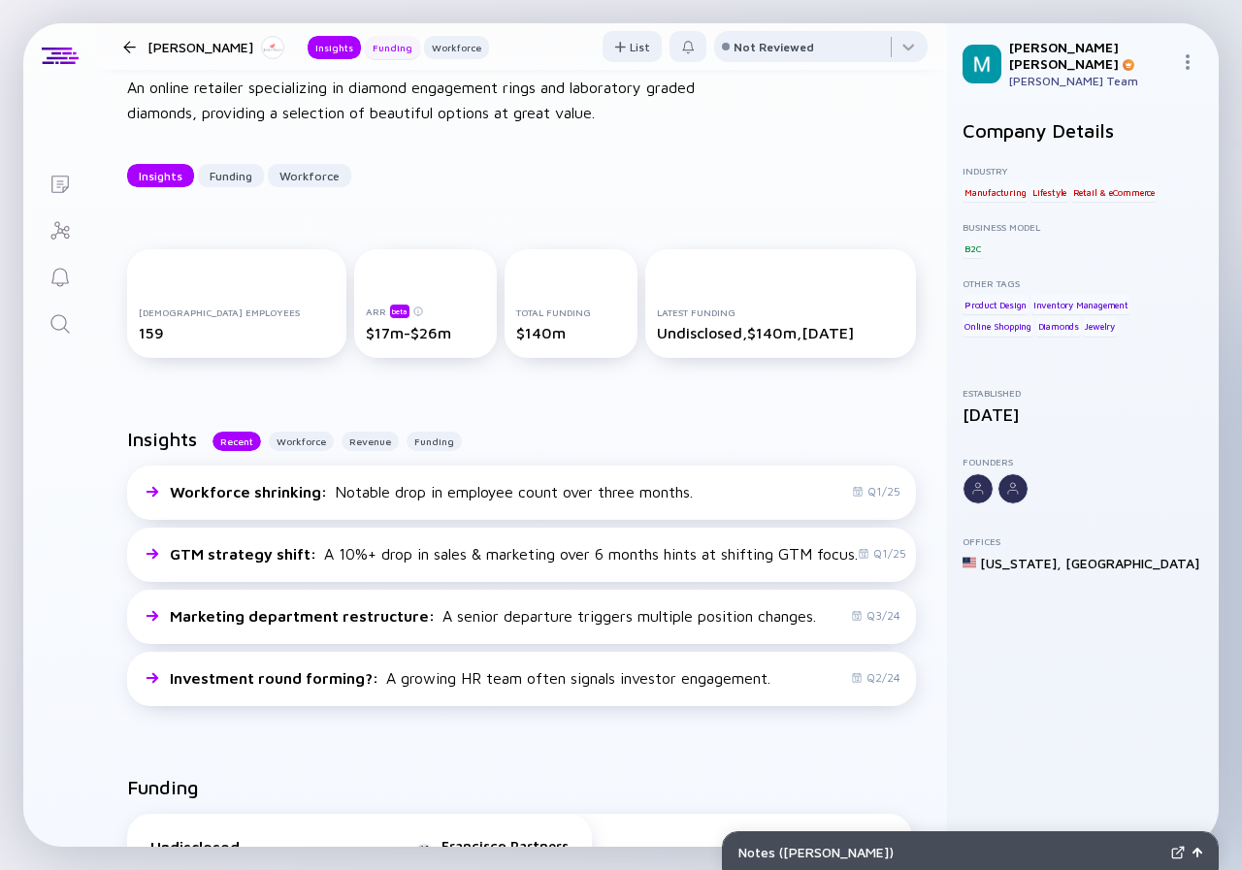
click at [365, 43] on div "Funding" at bounding box center [392, 47] width 55 height 19
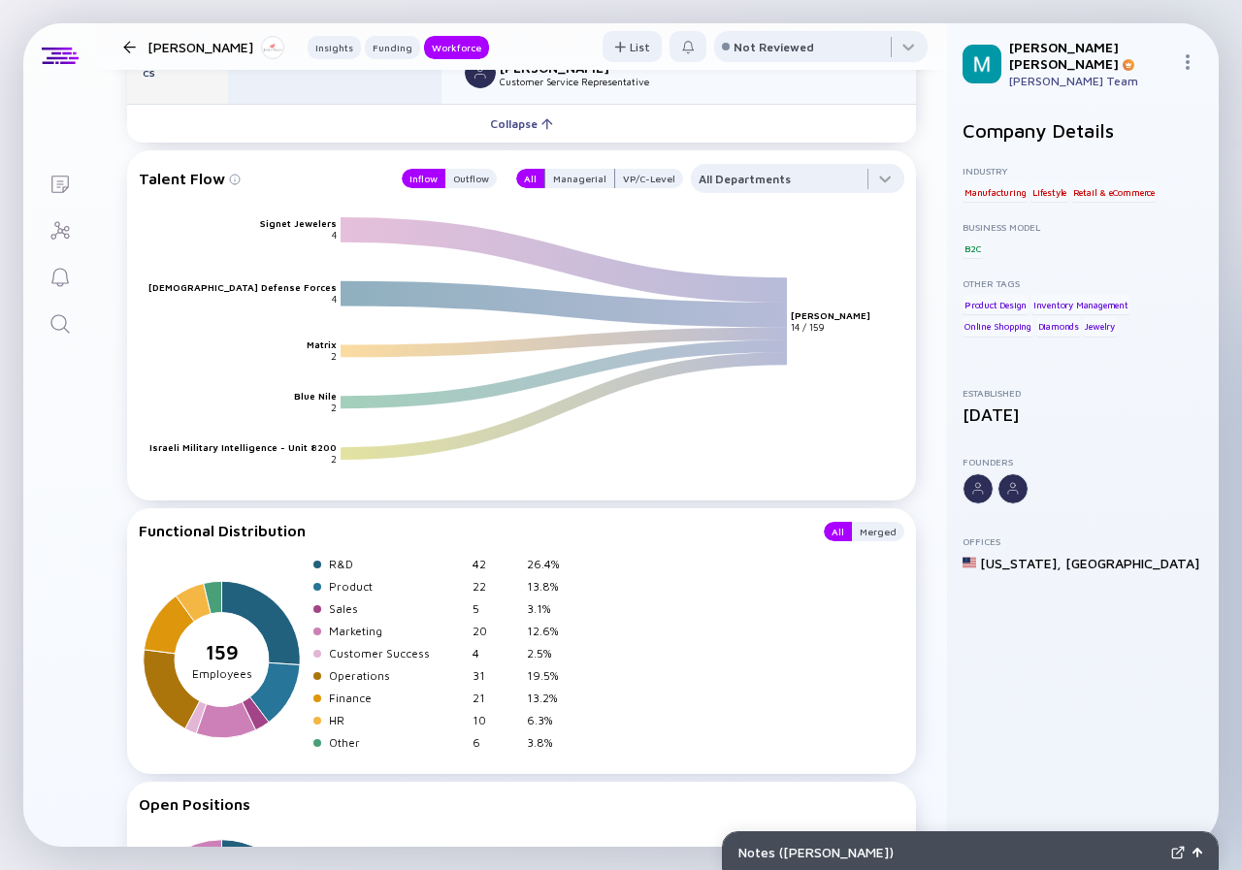
scroll to position [2402, 0]
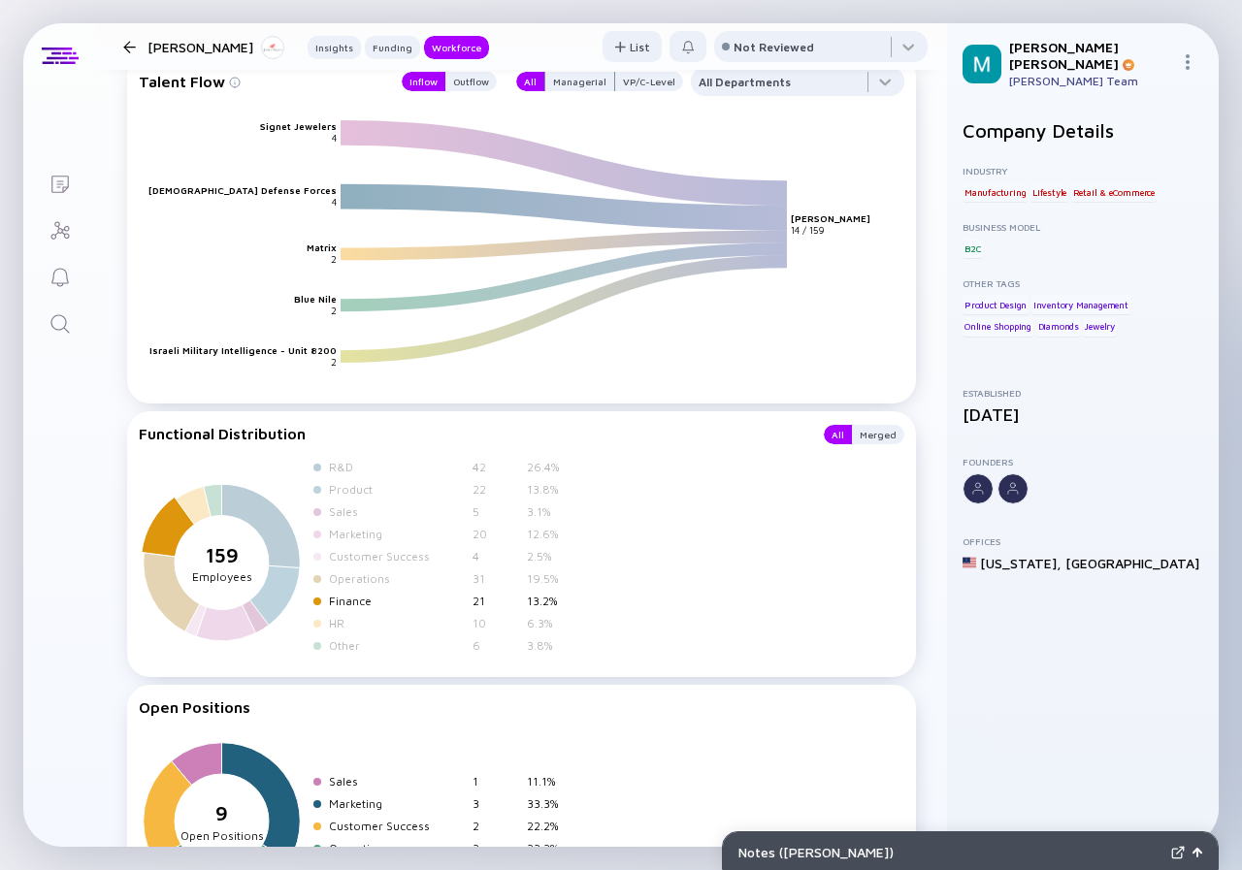
click at [344, 603] on div "Finance" at bounding box center [397, 601] width 136 height 15
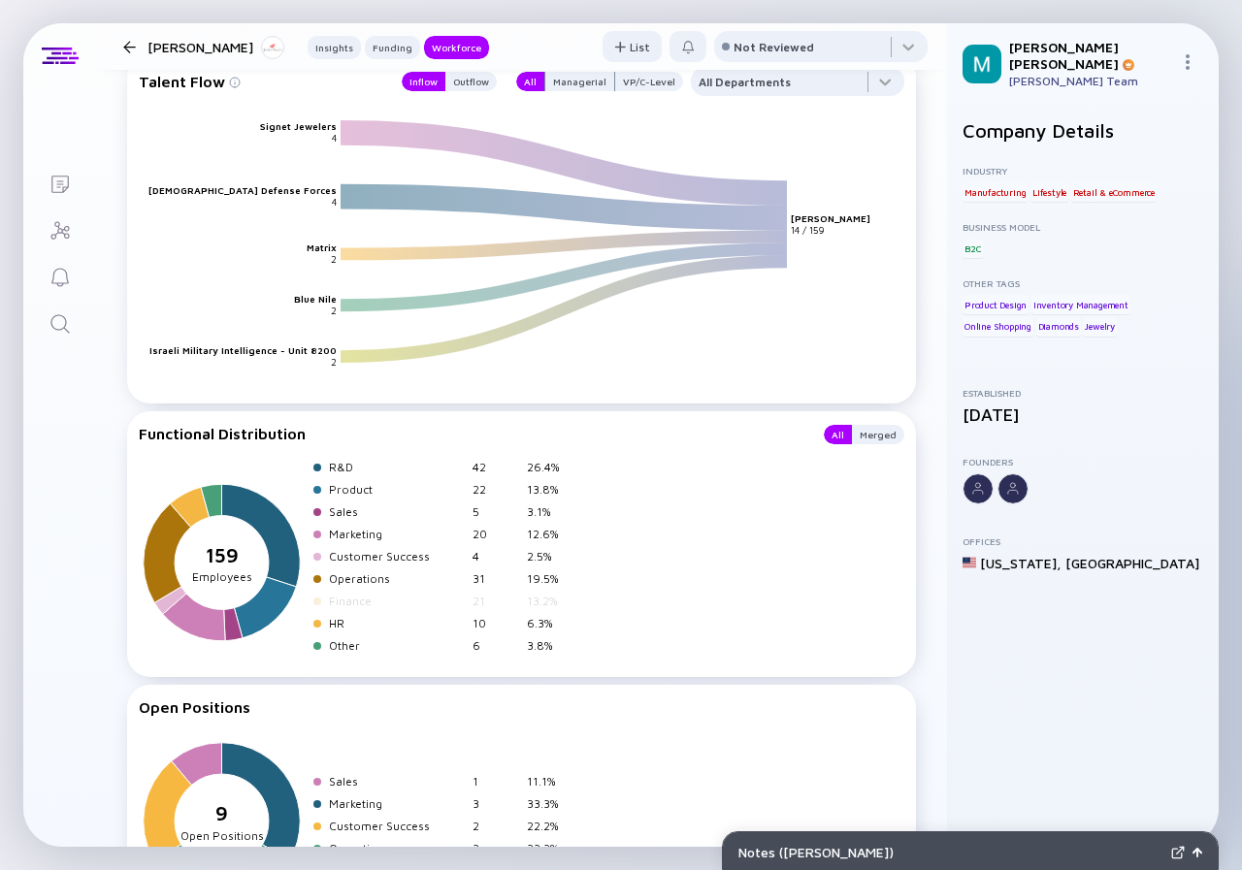
click at [617, 592] on div "159 sepeartor Employees R&D 42 26.4% Product 22 13.8% Sales 5 3.1% Marketing 20…" at bounding box center [521, 560] width 765 height 201
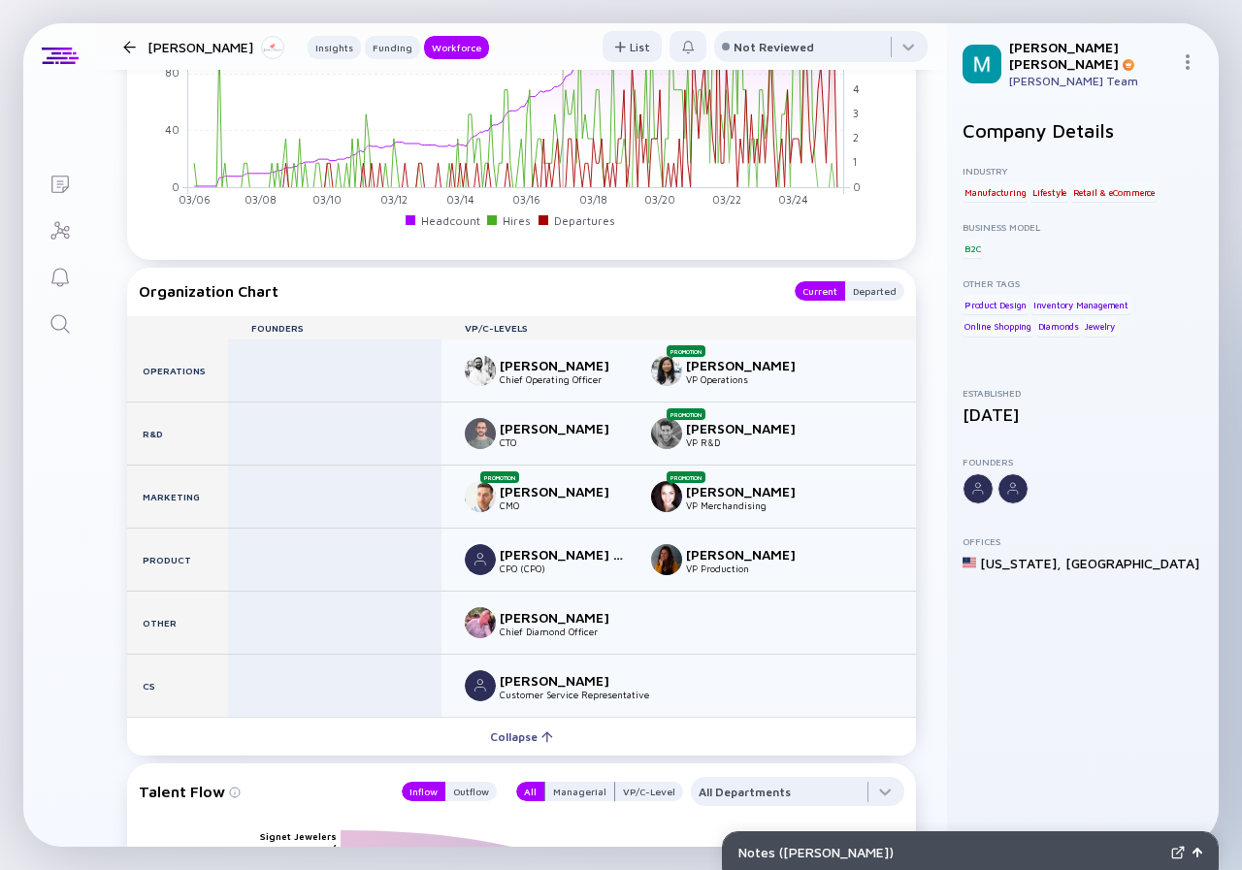
scroll to position [1498, 0]
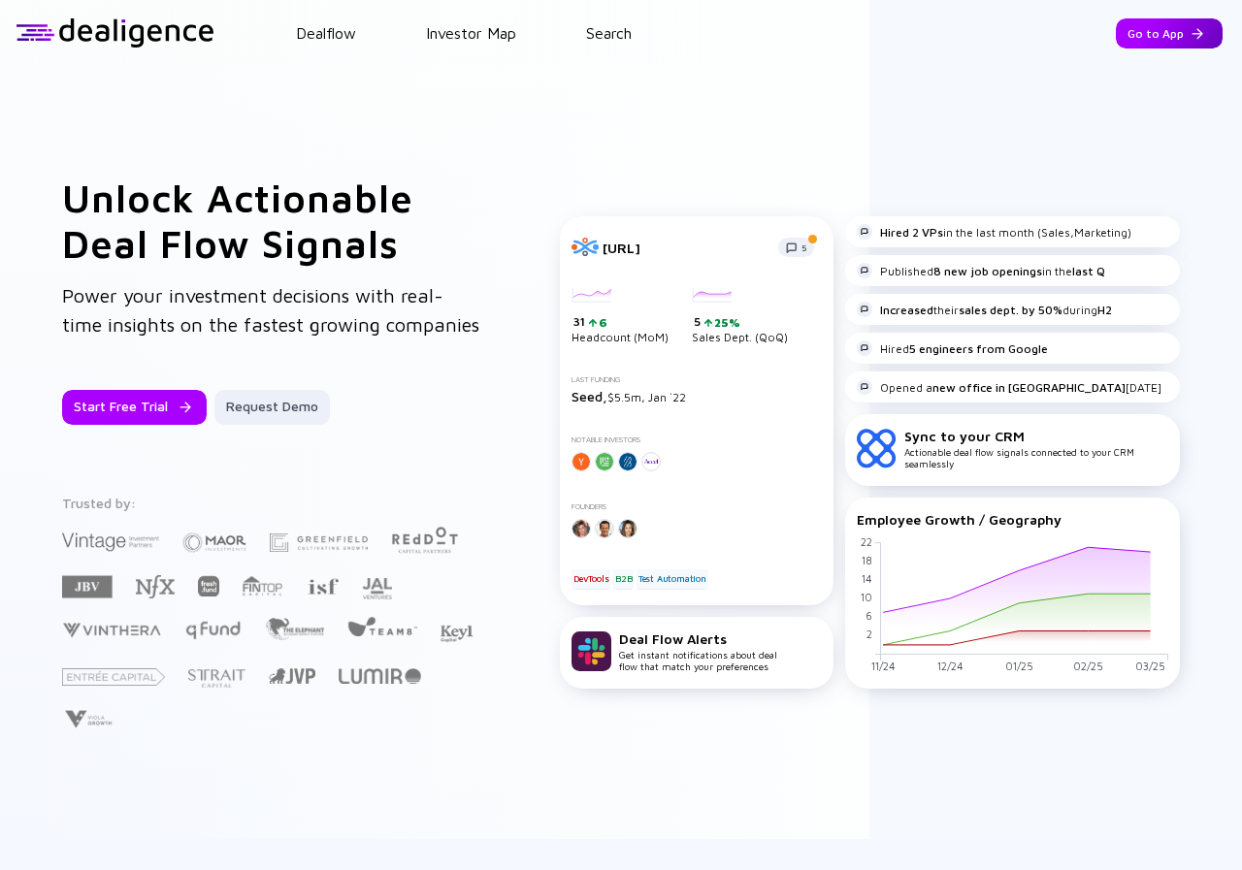
click at [1154, 30] on div "Go to App" at bounding box center [1169, 33] width 107 height 30
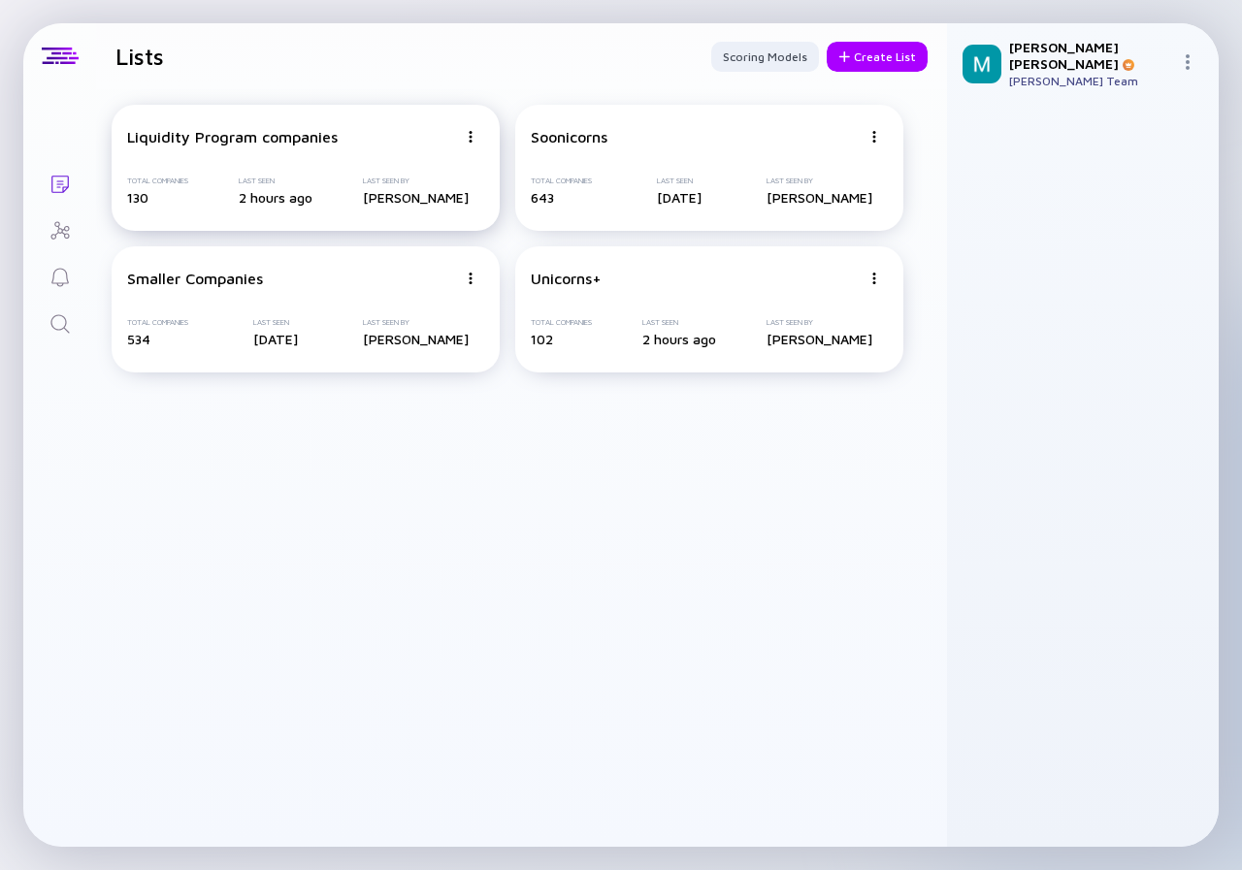
click at [308, 152] on div "Liquidity Program companies Total Companies 130 Last Seen 2 hours ago Last Seen…" at bounding box center [306, 168] width 388 height 126
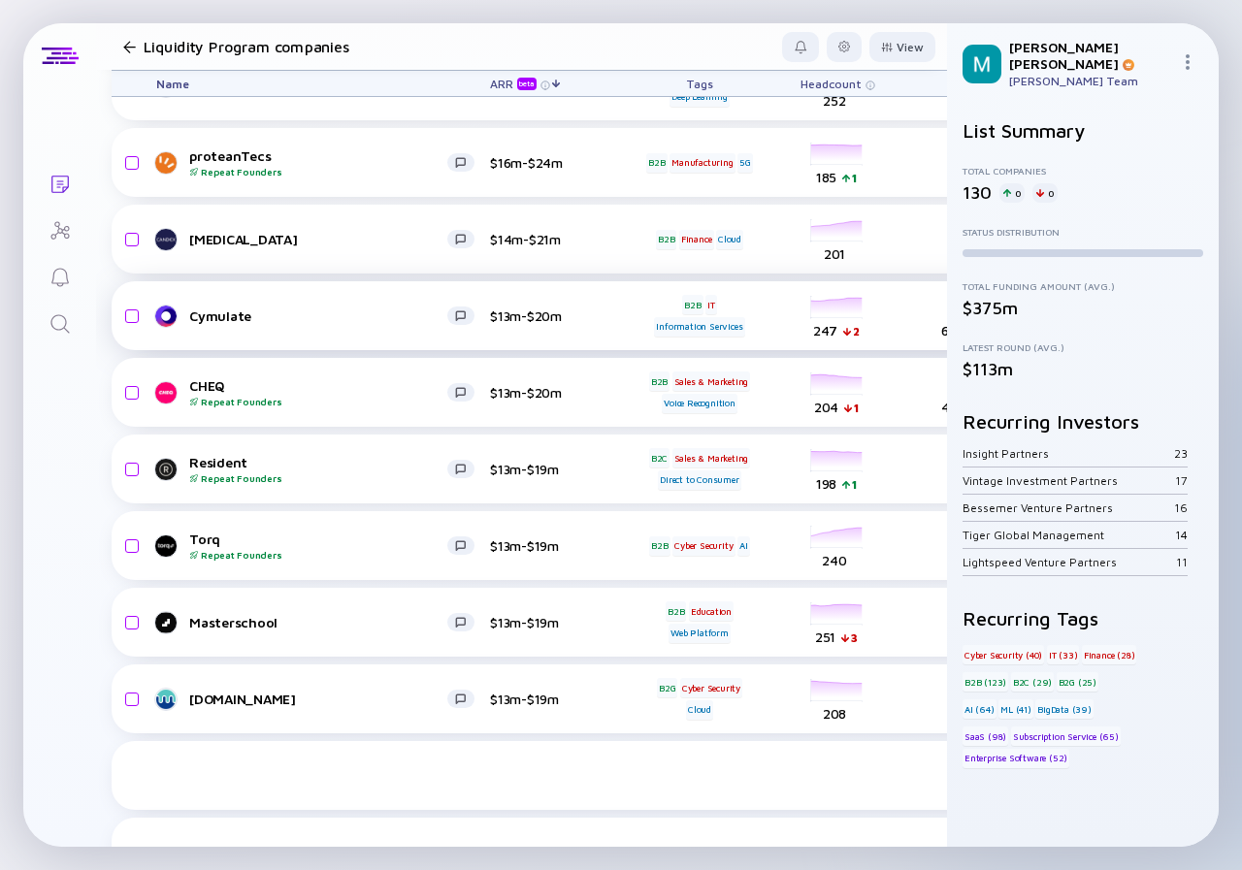
scroll to position [2850, 0]
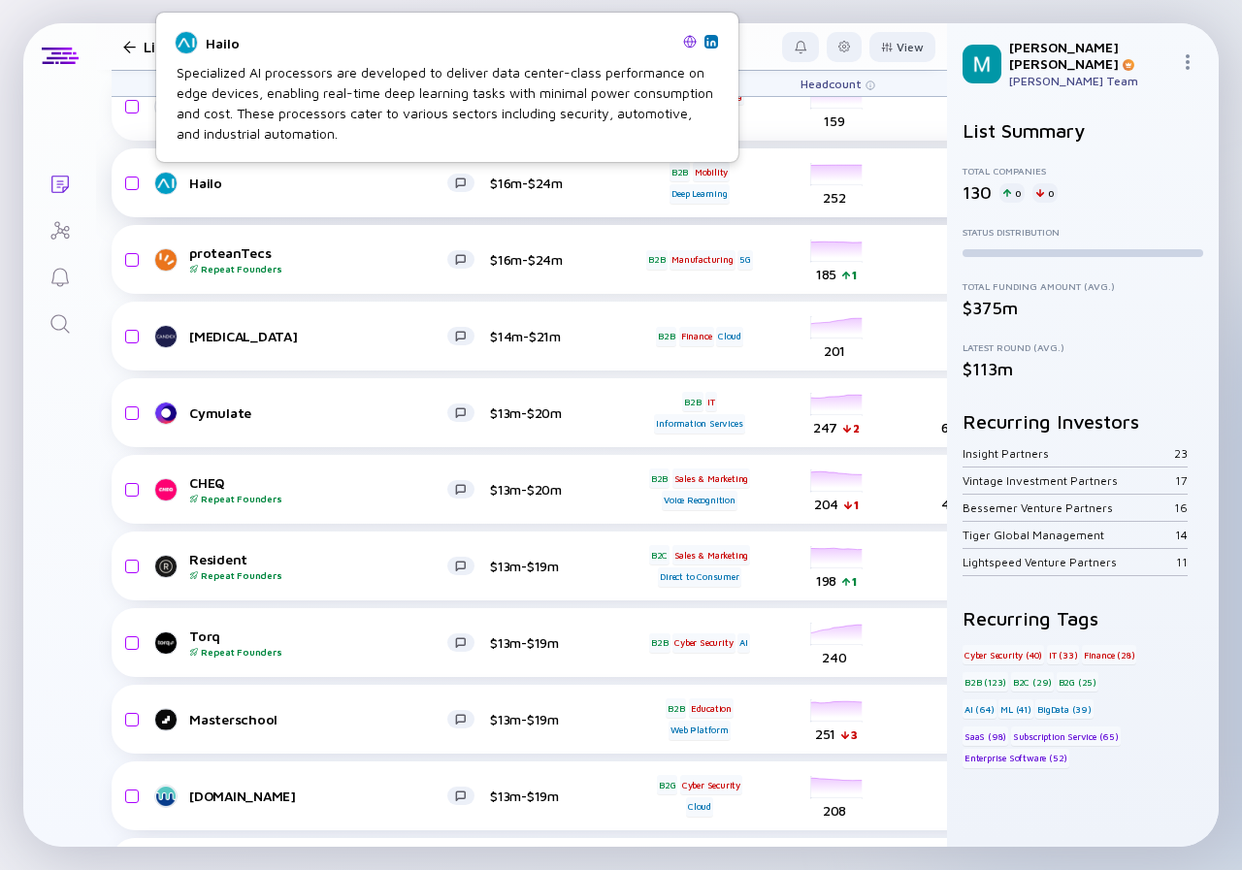
click at [331, 178] on div "Hailo" at bounding box center [318, 183] width 258 height 16
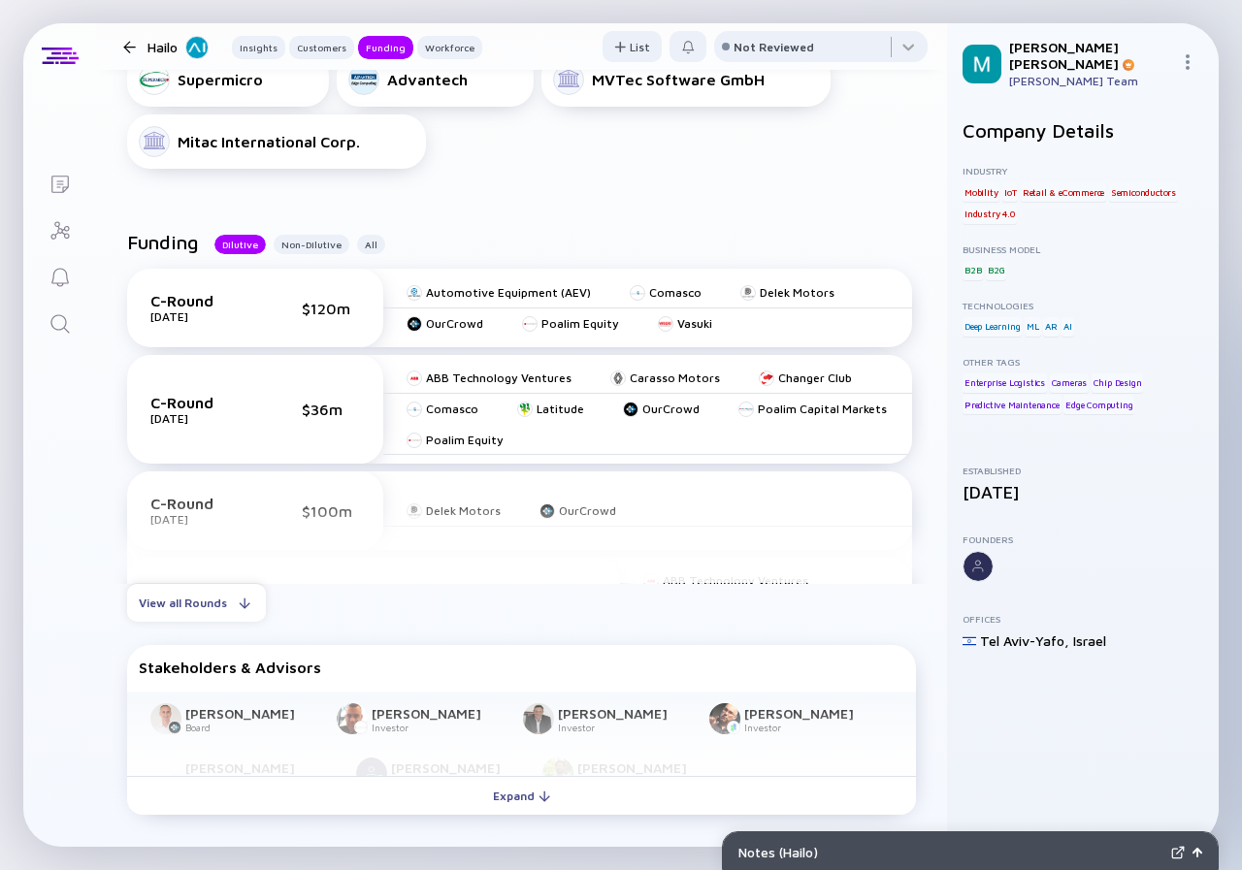
scroll to position [1164, 0]
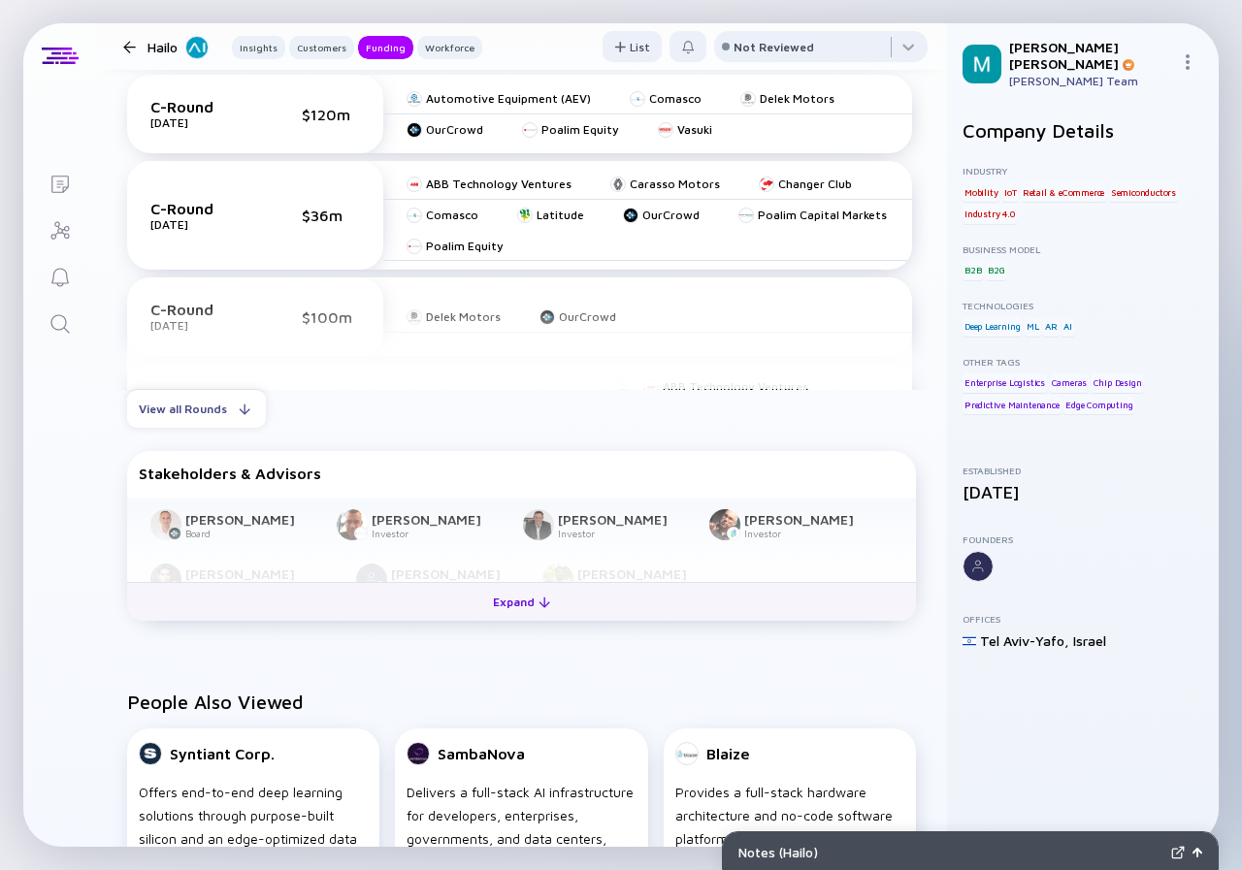
click at [500, 597] on div "Expand" at bounding box center [521, 602] width 81 height 30
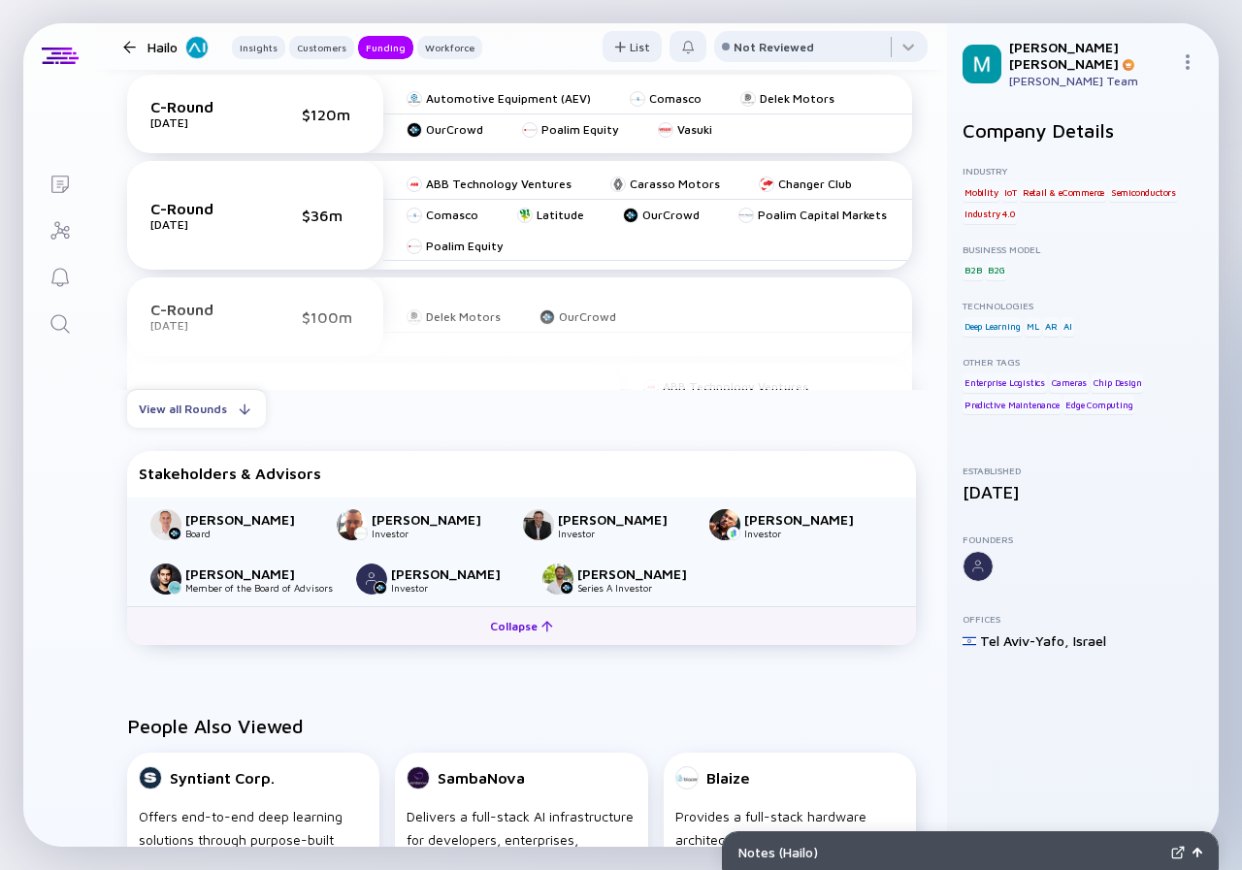
click at [500, 597] on div "Ely Razin Board Nir Witkowski Investor Mike Bargman Investor Harel Kodesh Inves…" at bounding box center [521, 552] width 789 height 109
click at [493, 619] on div "Collapse" at bounding box center [521, 626] width 86 height 30
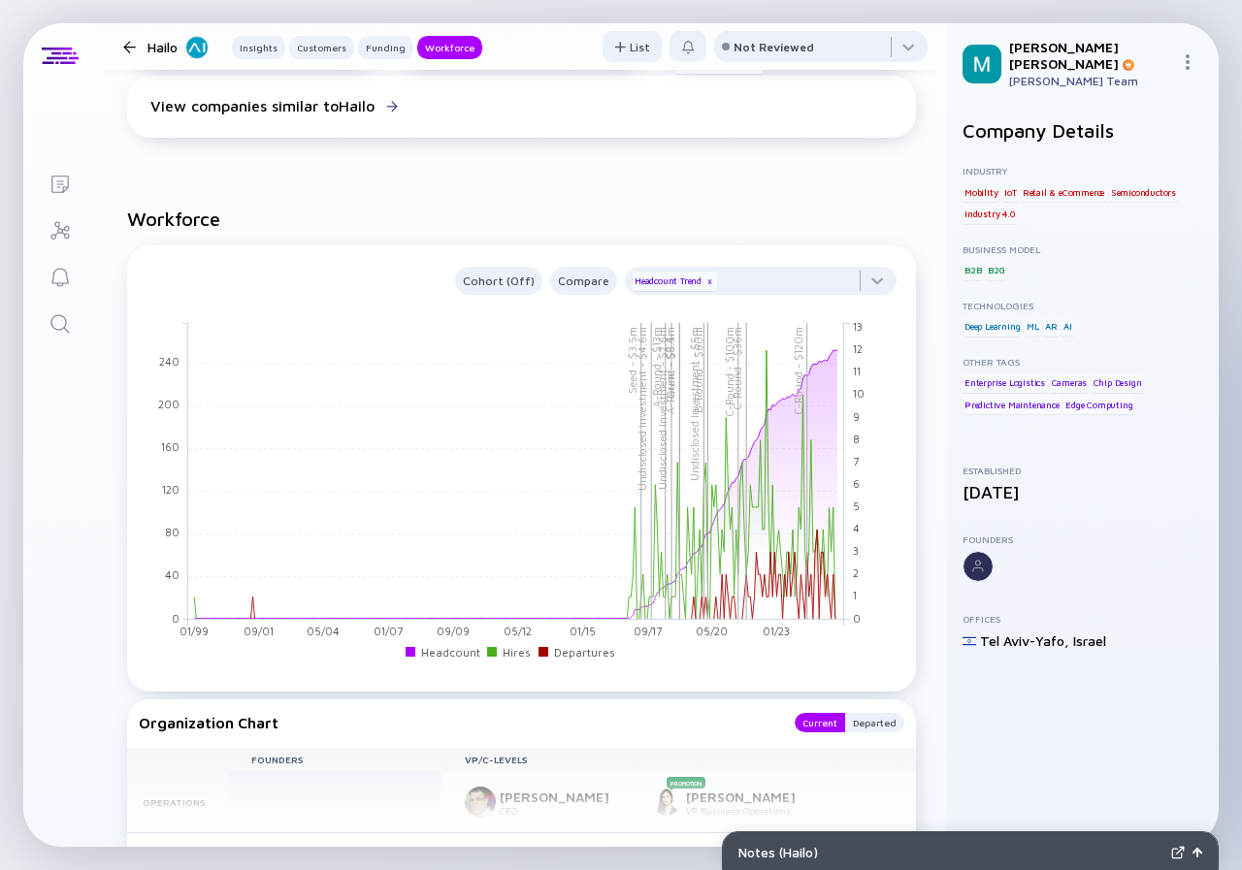
scroll to position [2328, 0]
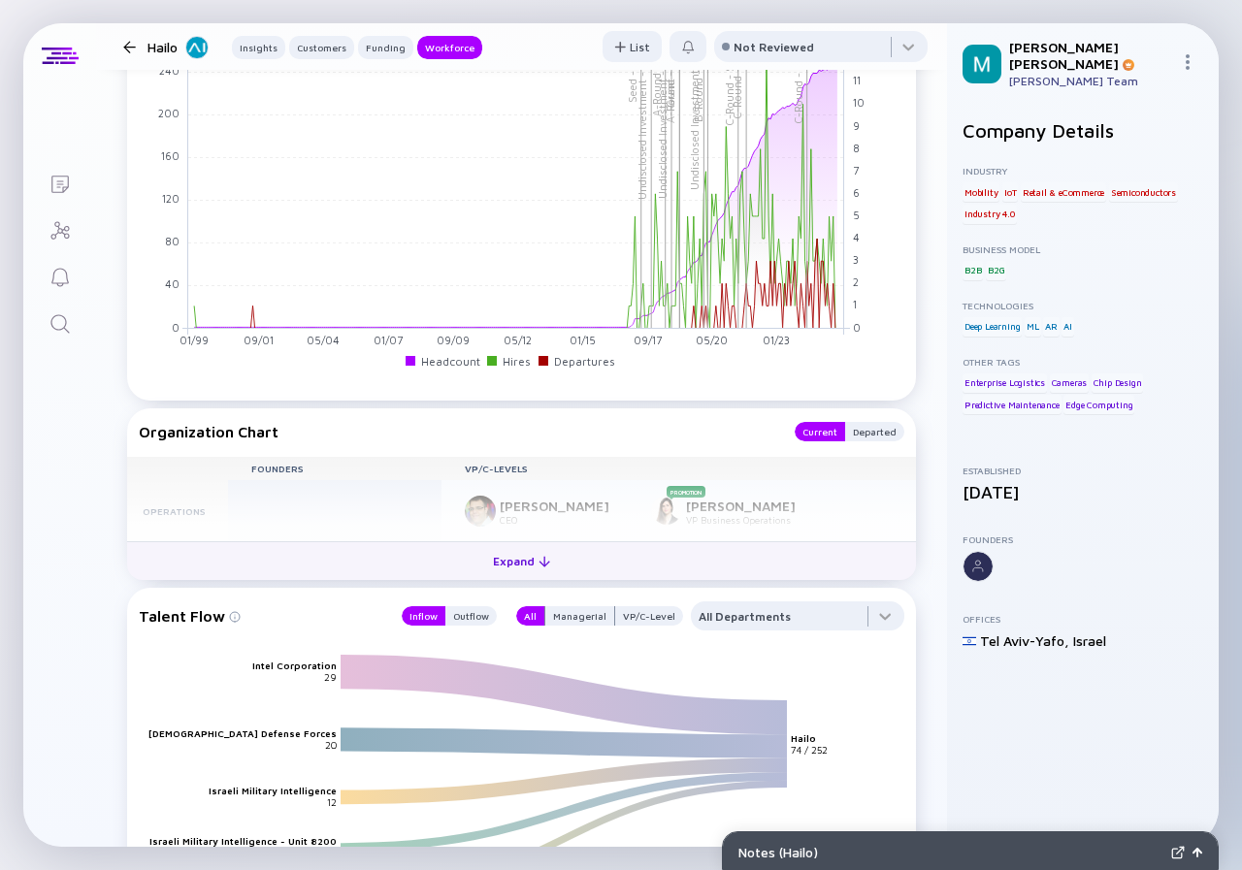
click at [525, 561] on div "Expand" at bounding box center [521, 561] width 81 height 30
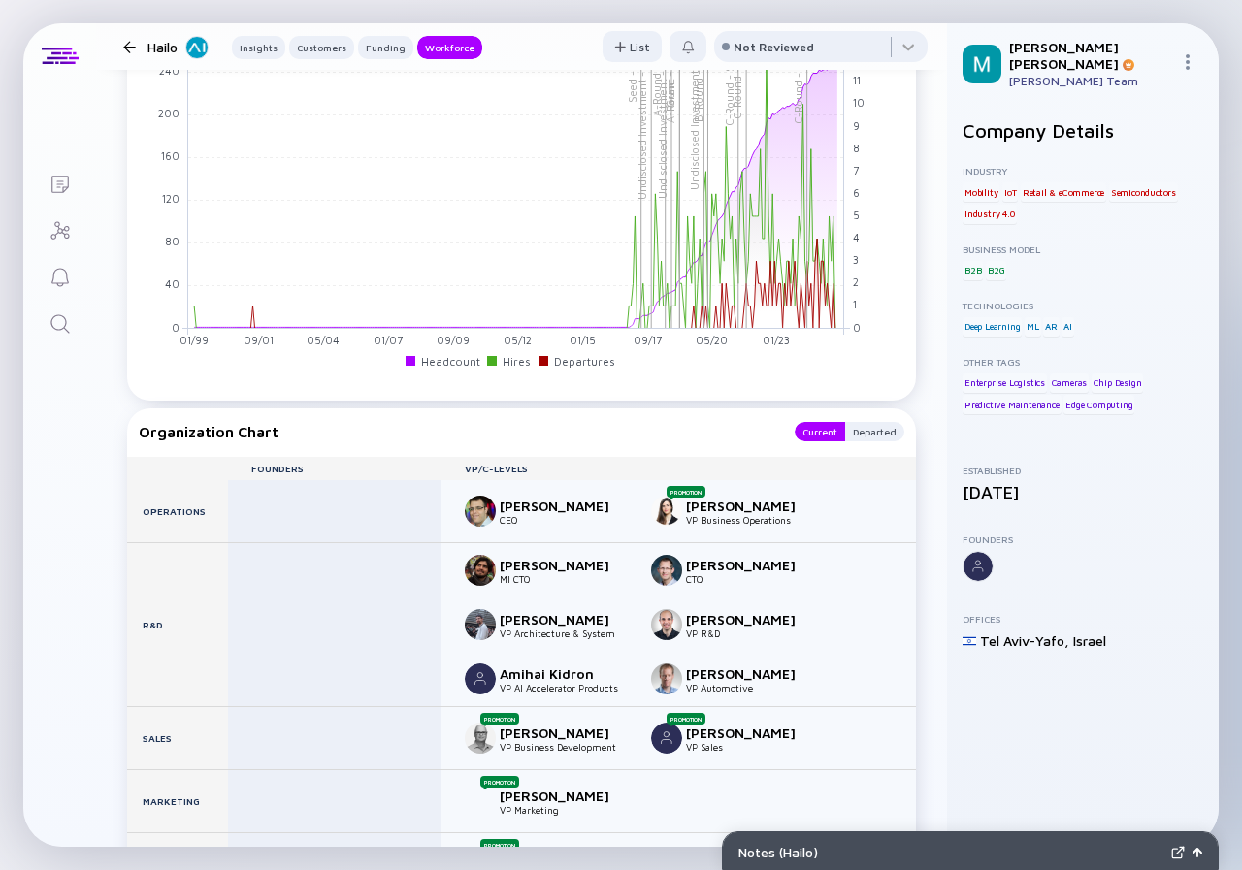
scroll to position [2619, 0]
